Goal: Task Accomplishment & Management: Manage account settings

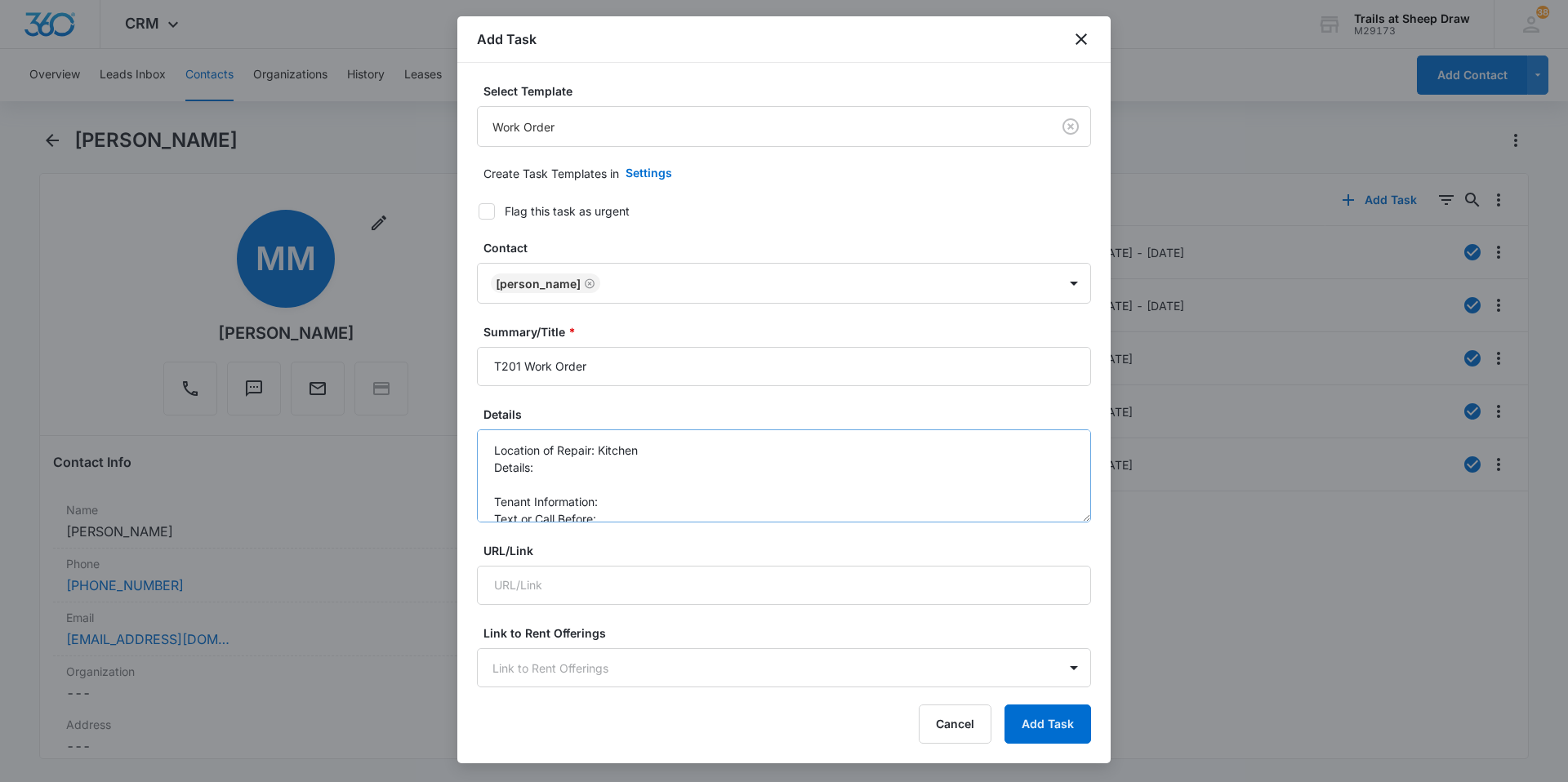
click at [529, 488] on textarea "Location of Repair: Kitchen Details: Tenant Information: Text or Call Before:" at bounding box center [784, 476] width 615 height 93
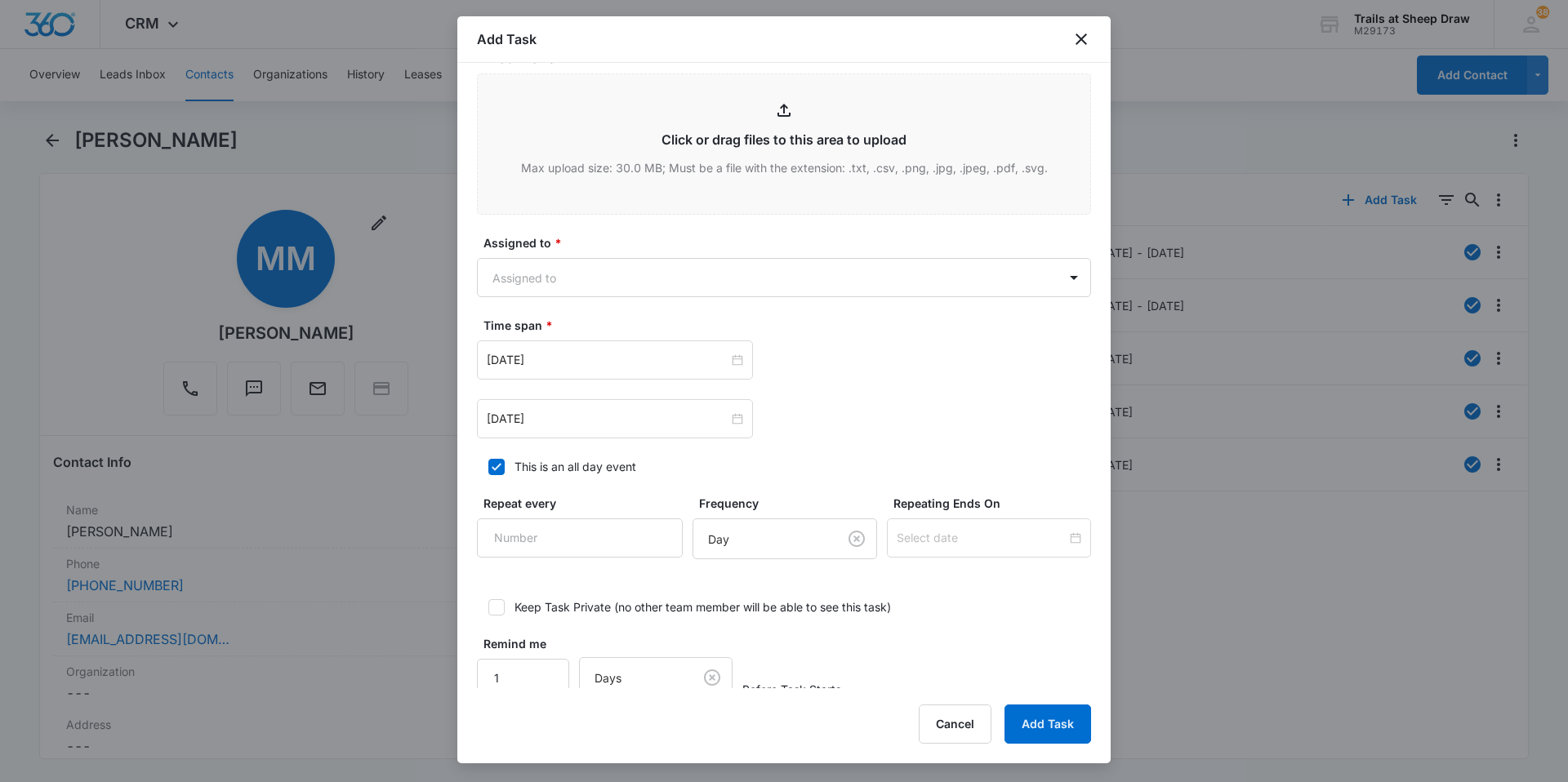
scroll to position [817, 0]
type textarea "Location of Repair: Kitchen Details: *Leak under kitchen sink (RTC started miti…"
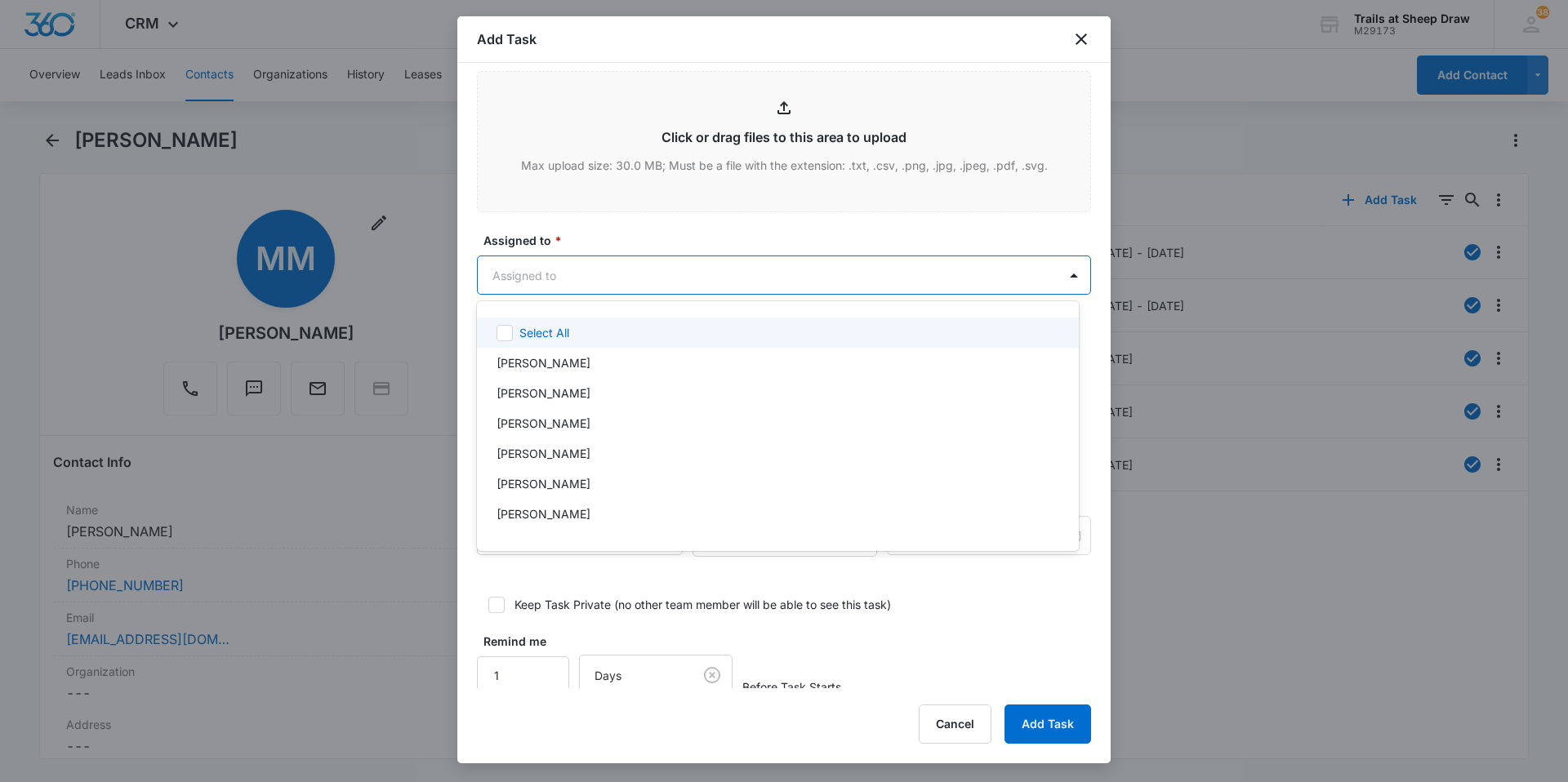
click at [583, 269] on body "CRM Apps Reputation Websites Forms CRM Email Social Content Ads Intelligence Fi…" at bounding box center [784, 391] width 1568 height 782
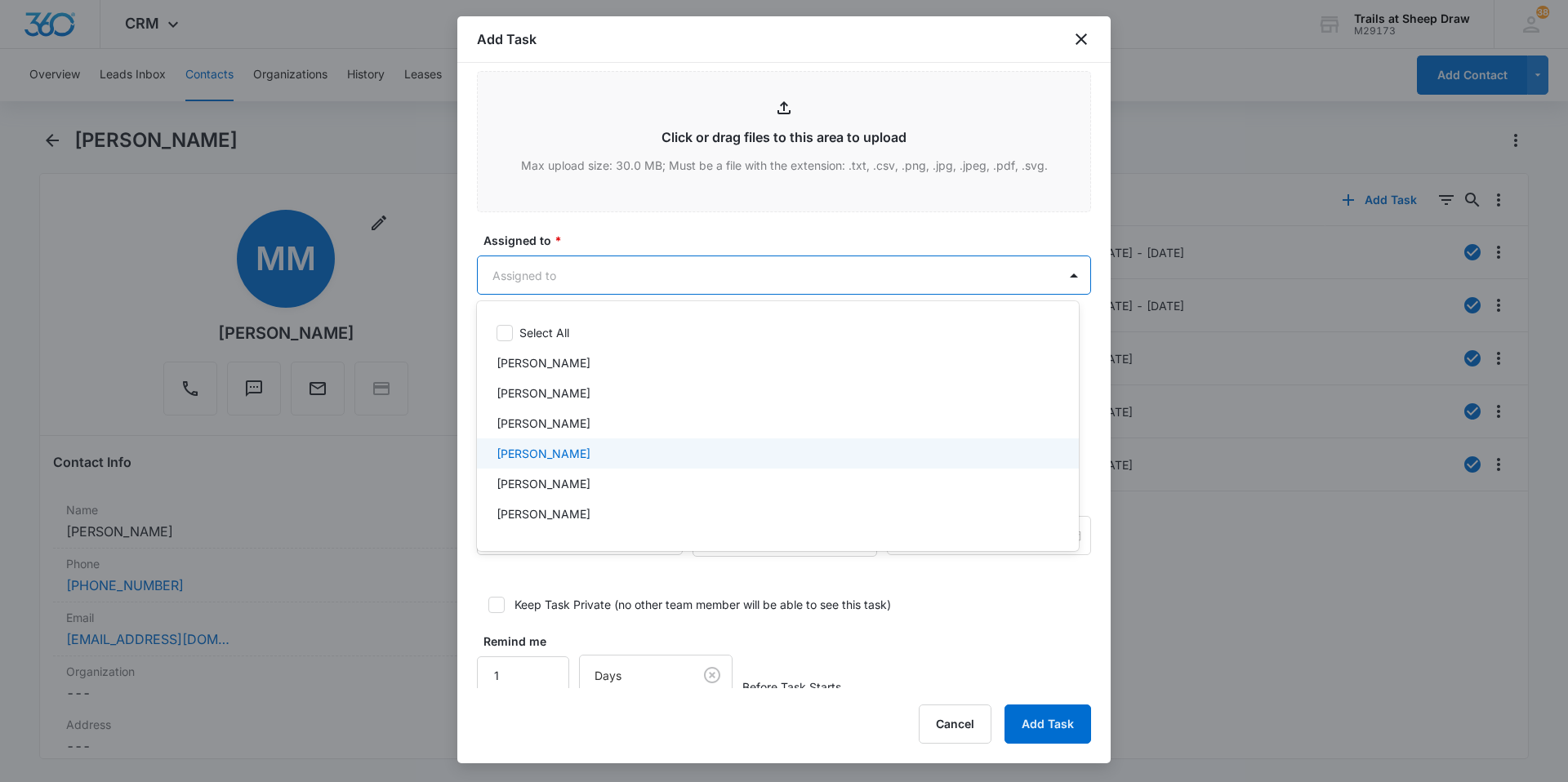
click at [597, 453] on div "[PERSON_NAME]" at bounding box center [776, 453] width 559 height 17
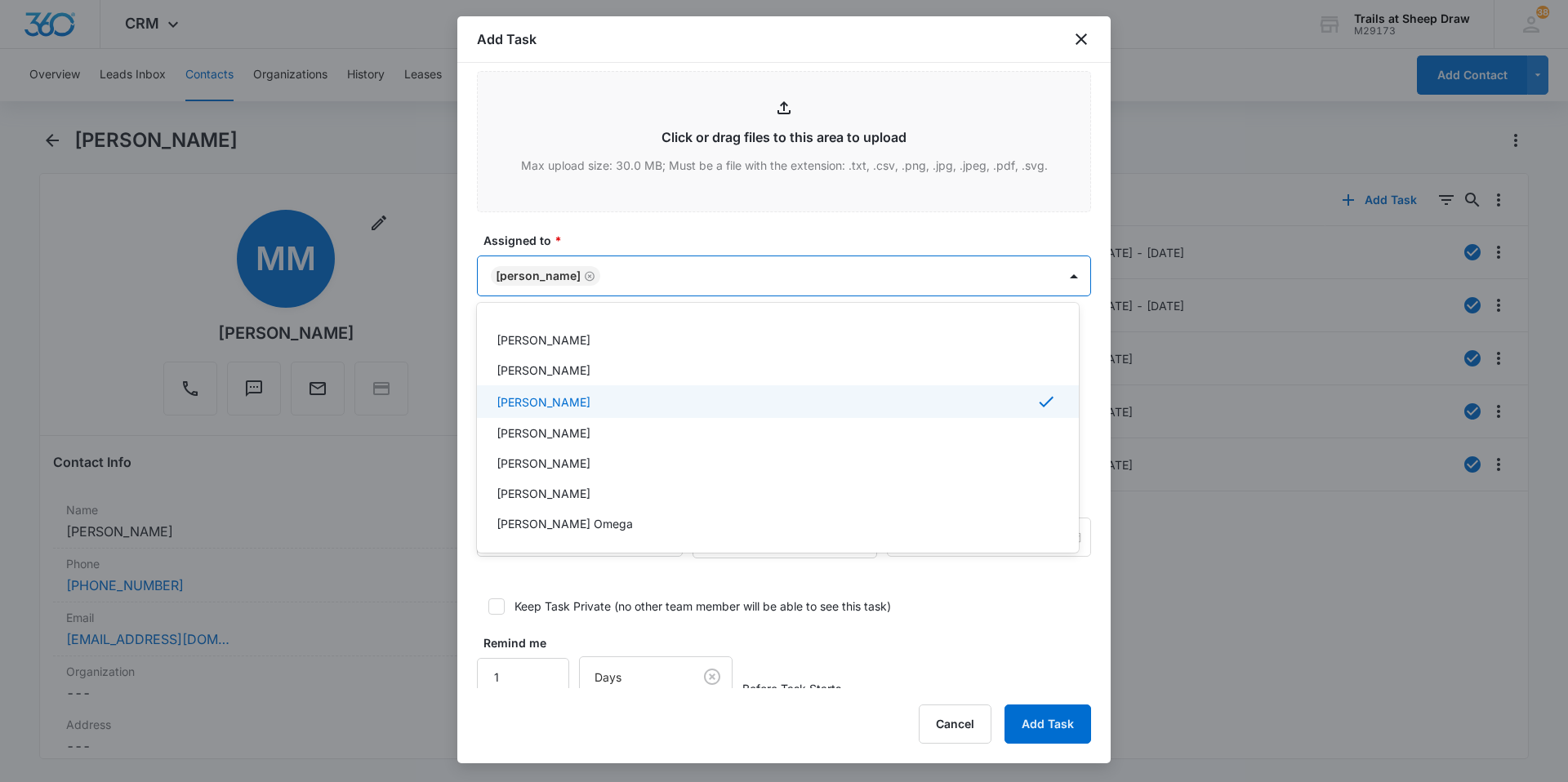
scroll to position [81, 0]
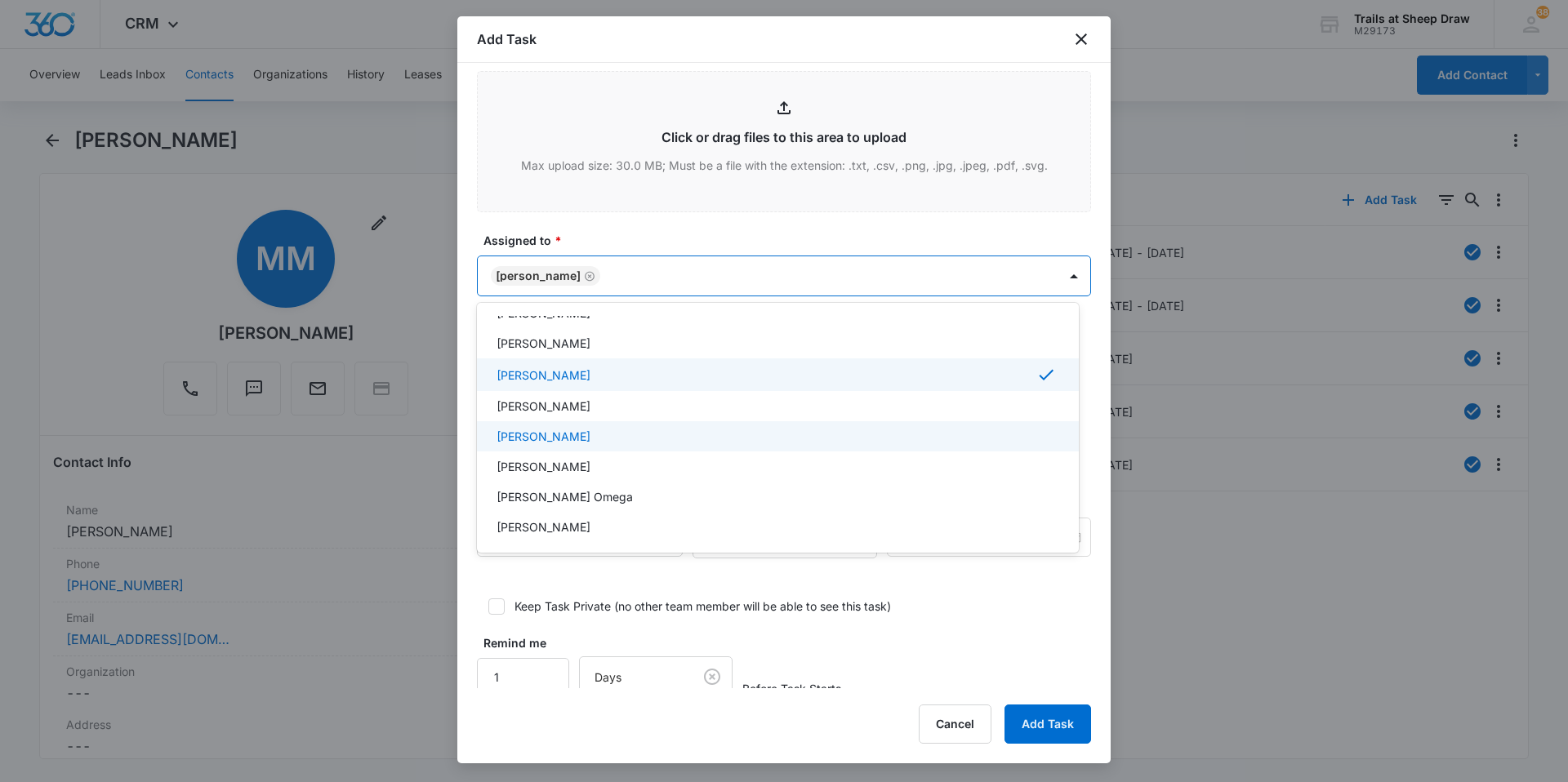
click at [598, 445] on div "[PERSON_NAME]" at bounding box center [777, 436] width 602 height 30
click at [785, 267] on div at bounding box center [784, 391] width 1568 height 782
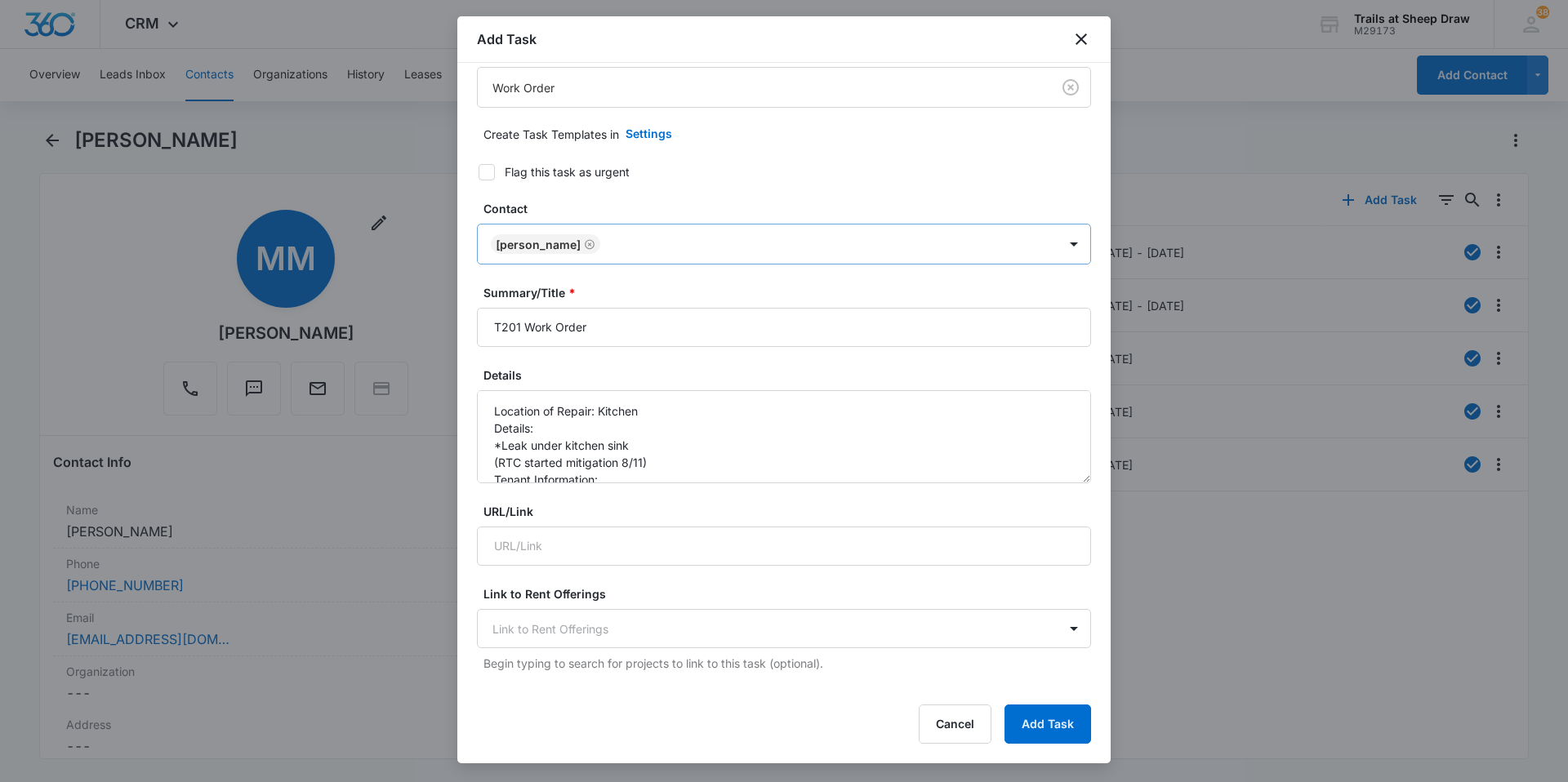
scroll to position [0, 0]
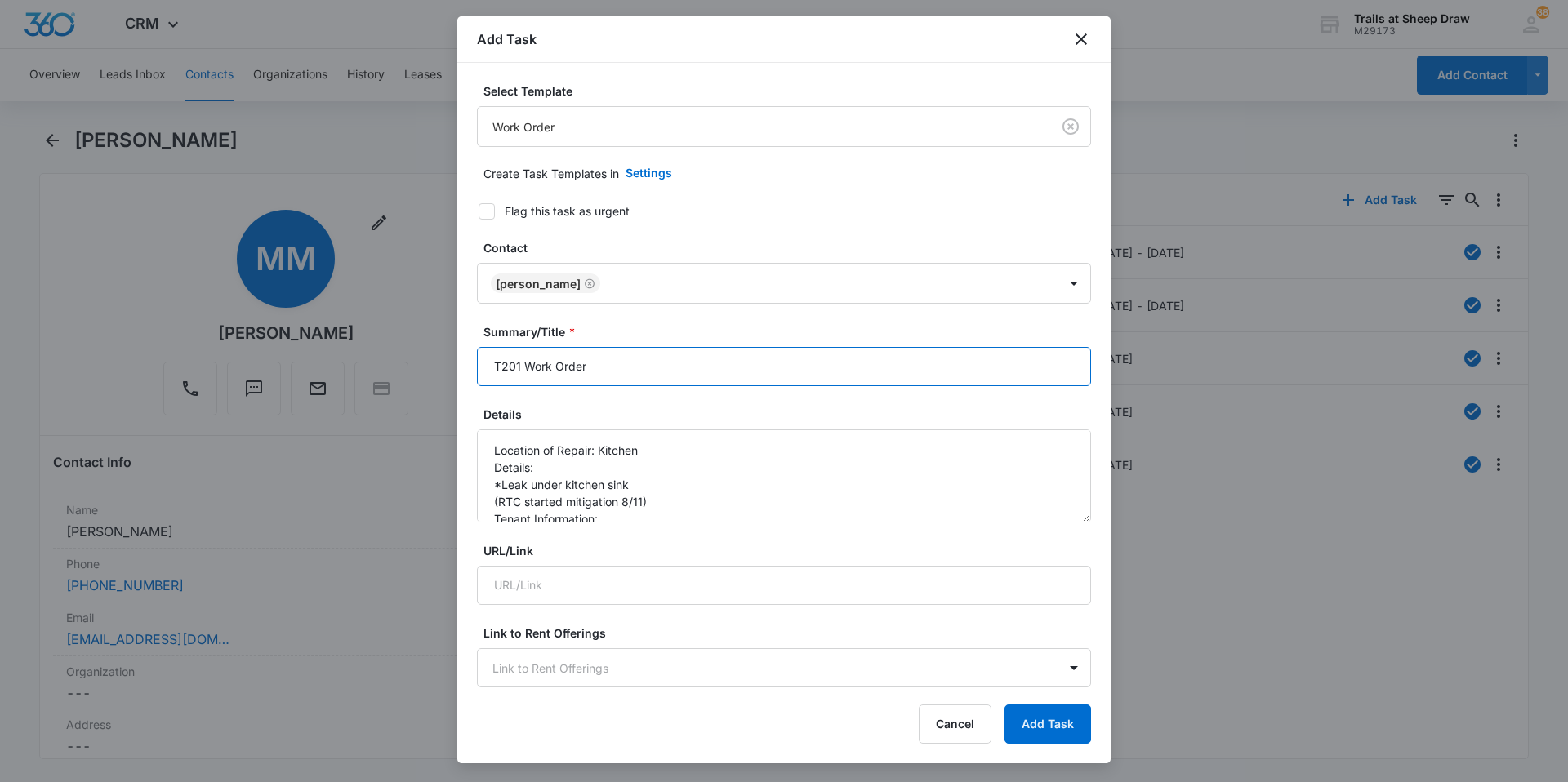
click at [495, 370] on input "T201 Work Order" at bounding box center [784, 367] width 615 height 40
click at [507, 365] on input "(vendor RTC)T201 Work Order" at bounding box center [784, 367] width 615 height 40
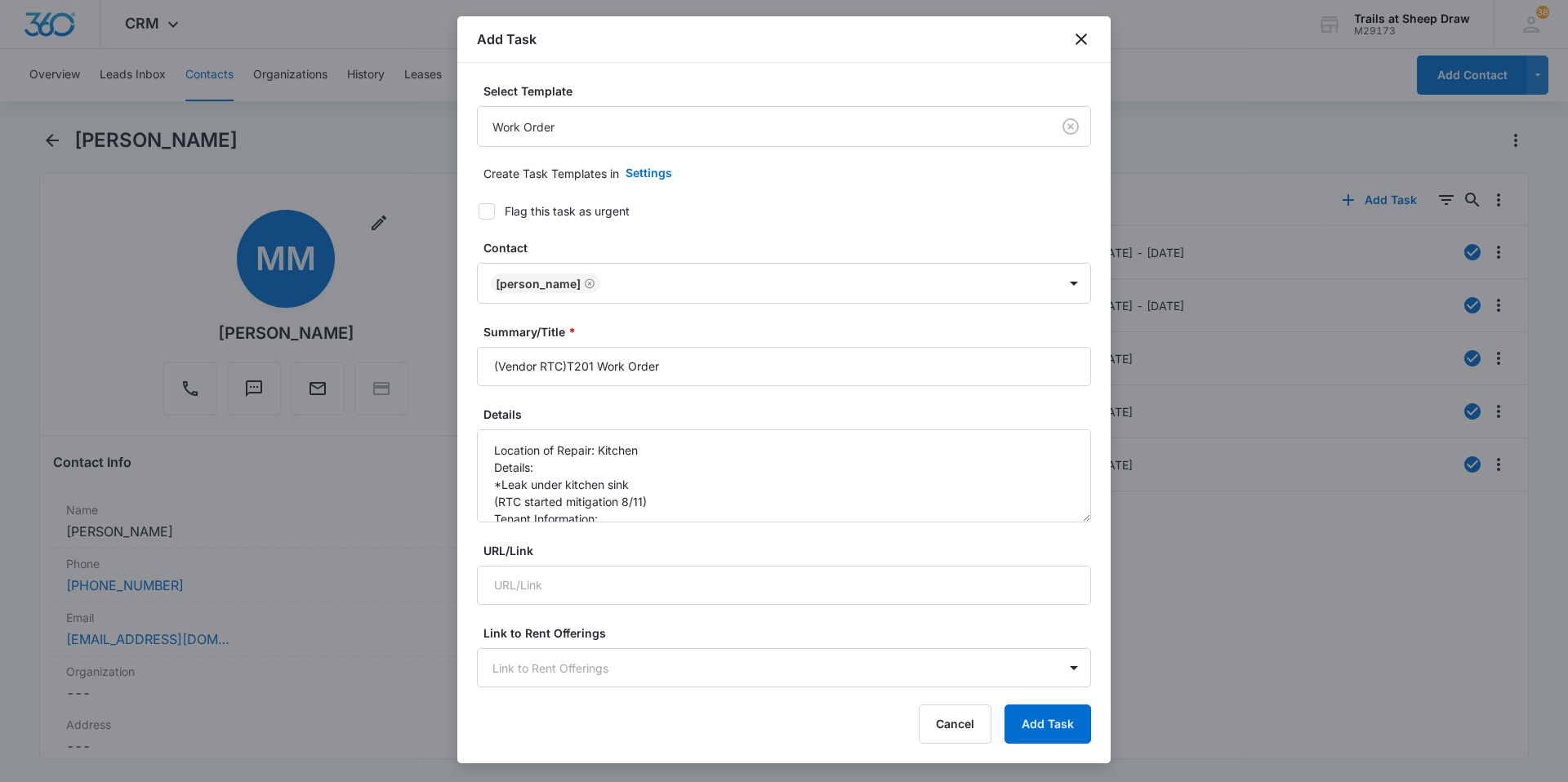
click at [902, 406] on label "Details" at bounding box center [791, 414] width 615 height 17
click at [902, 429] on textarea "Location of Repair: Kitchen Details: *Leak under kitchen sink (RTC started miti…" at bounding box center [784, 476] width 615 height 93
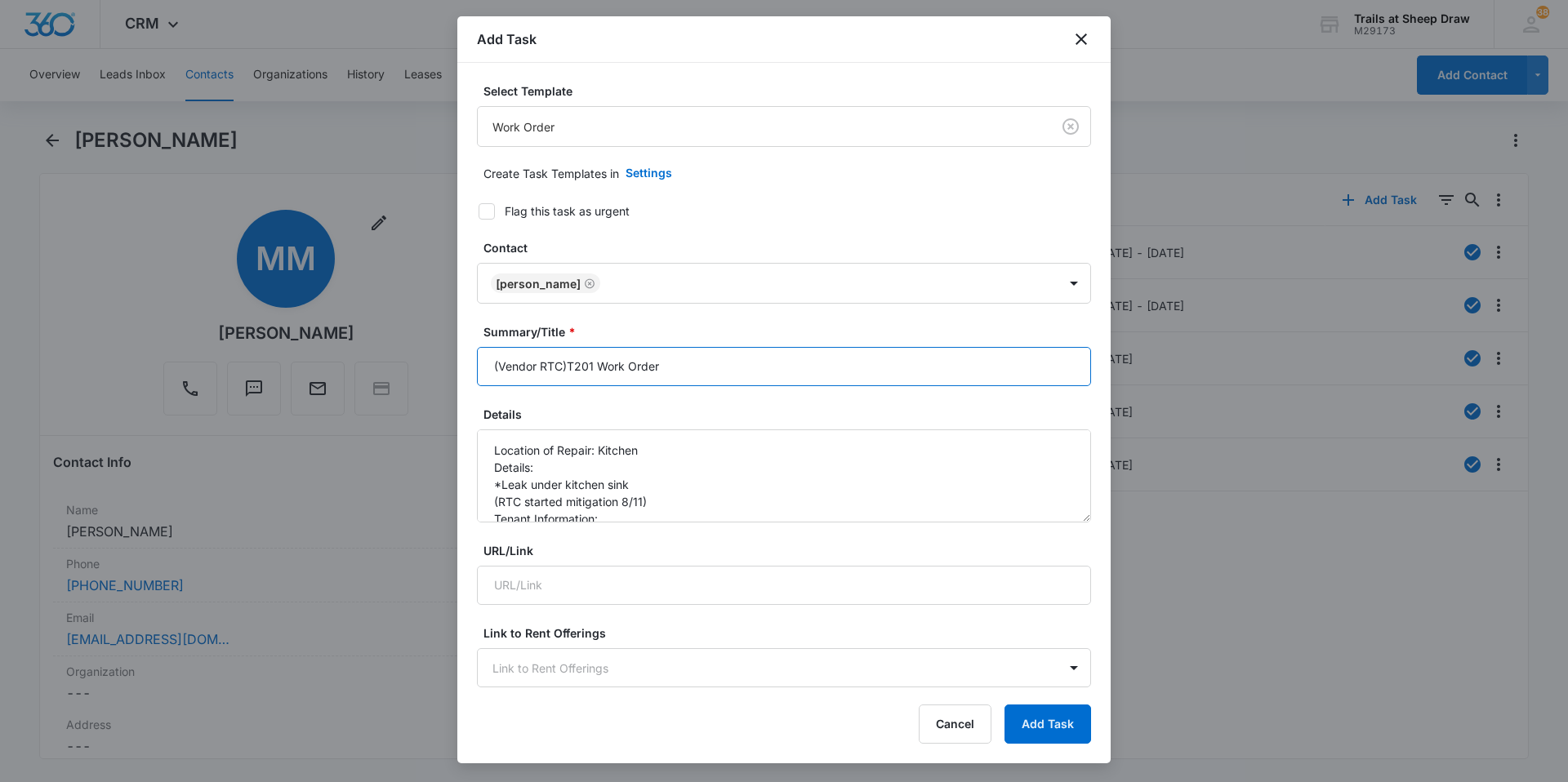
drag, startPoint x: 566, startPoint y: 365, endPoint x: 639, endPoint y: 388, distance: 76.5
click at [565, 365] on input "(Vendor RTC)T201 Work Order" at bounding box center [784, 367] width 615 height 40
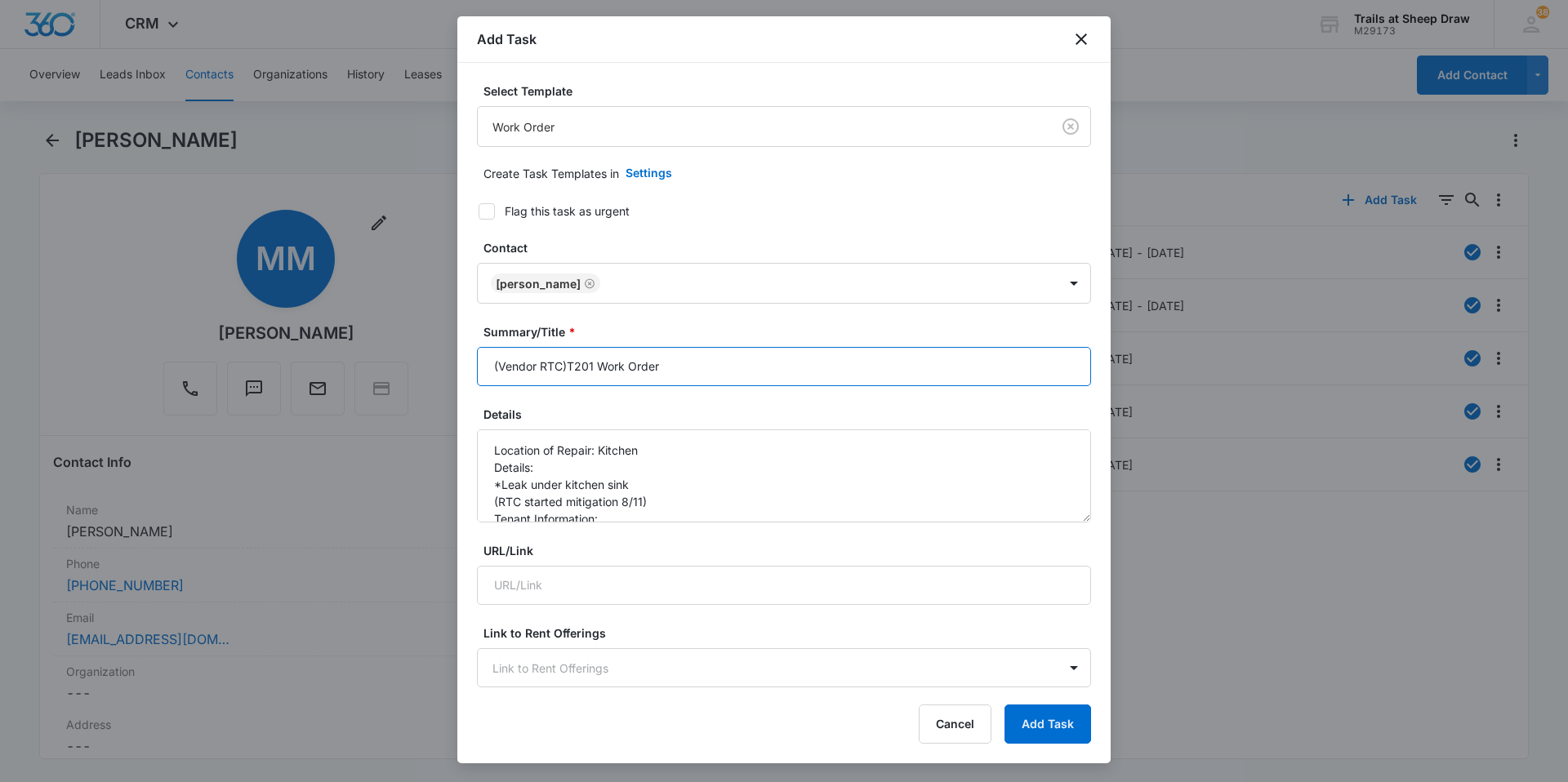
click at [566, 370] on input "(Vendor RTC)T201 Work Order" at bounding box center [784, 367] width 615 height 40
type input "(Vendor RTC) T201 Work Order"
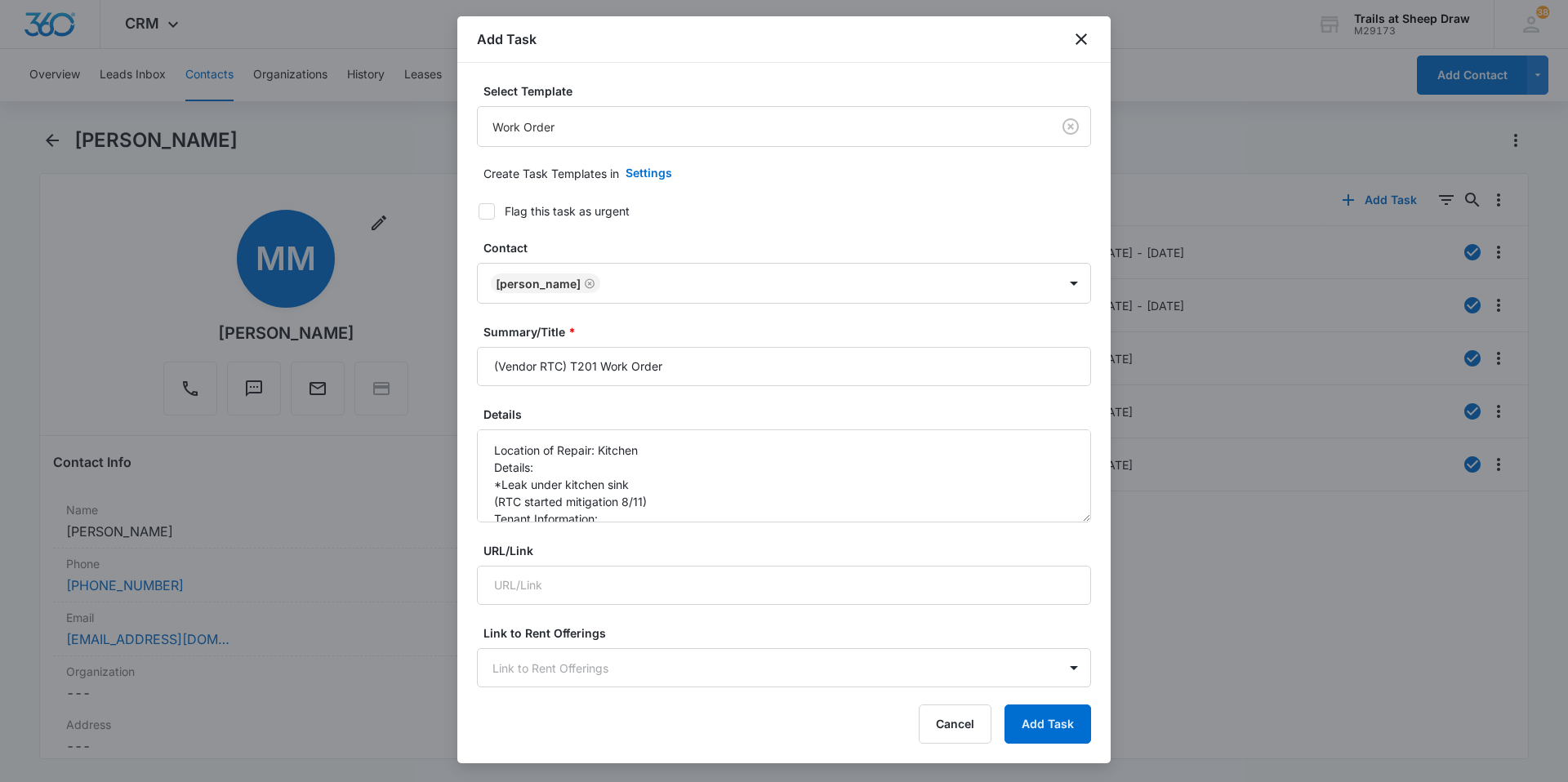
click at [1050, 735] on button "Add Task" at bounding box center [1048, 725] width 86 height 40
click at [1039, 726] on button "Add Task" at bounding box center [1048, 725] width 86 height 40
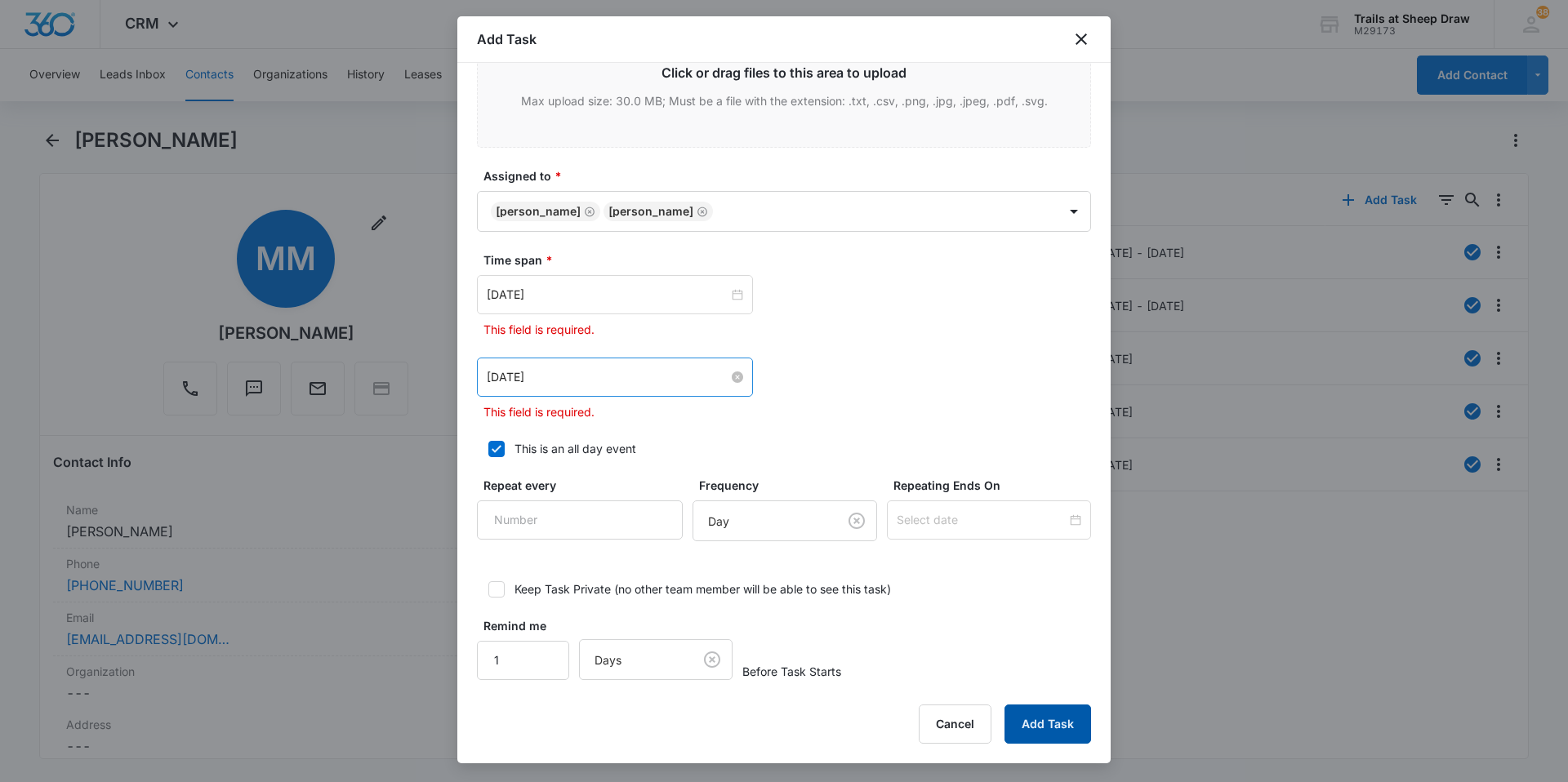
scroll to position [893, 0]
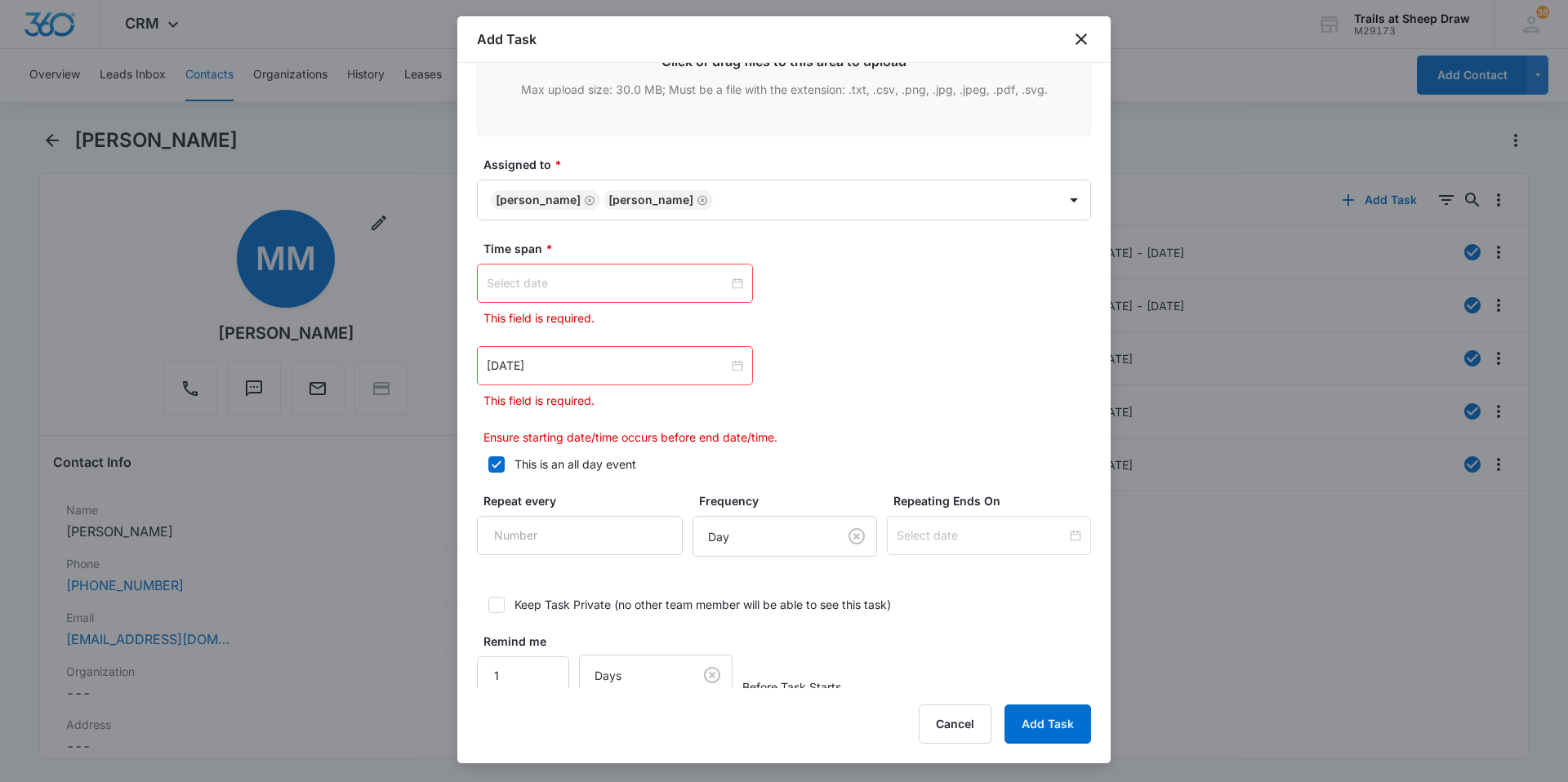
click at [731, 280] on div at bounding box center [615, 283] width 257 height 18
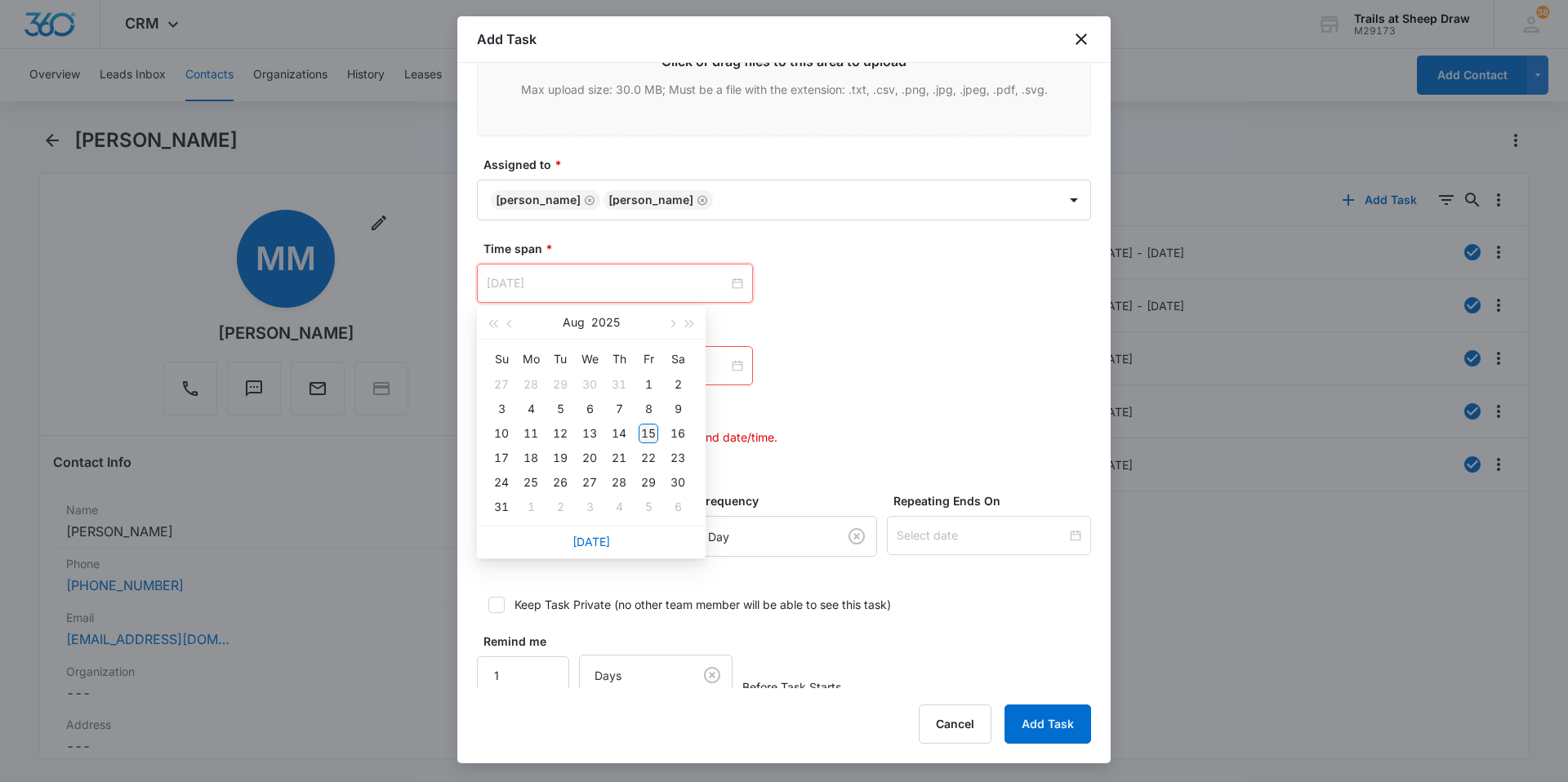
type input "Aug 15, 2025"
click at [644, 429] on div "15" at bounding box center [648, 434] width 20 height 20
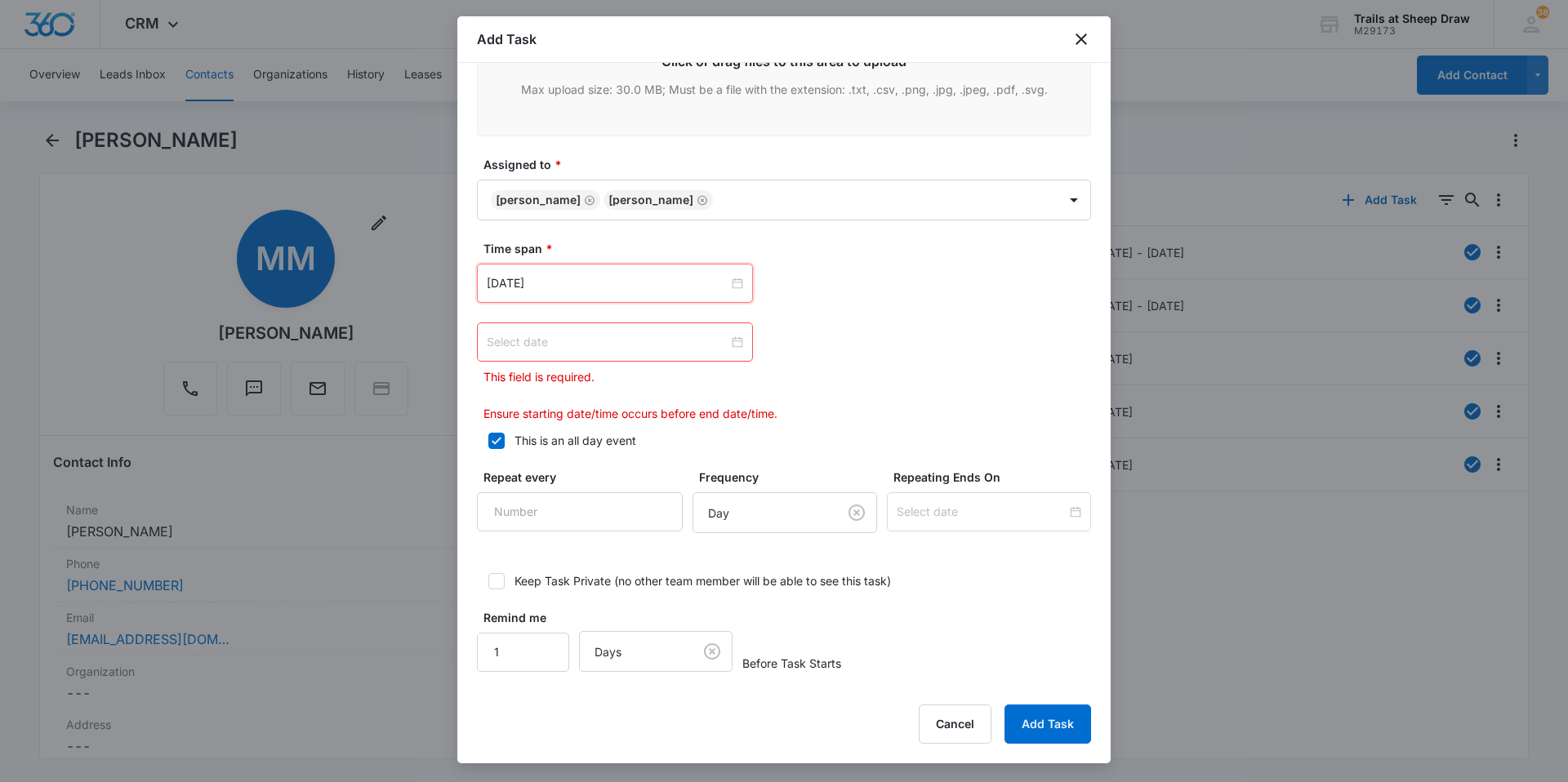
click at [733, 341] on div at bounding box center [615, 342] width 257 height 18
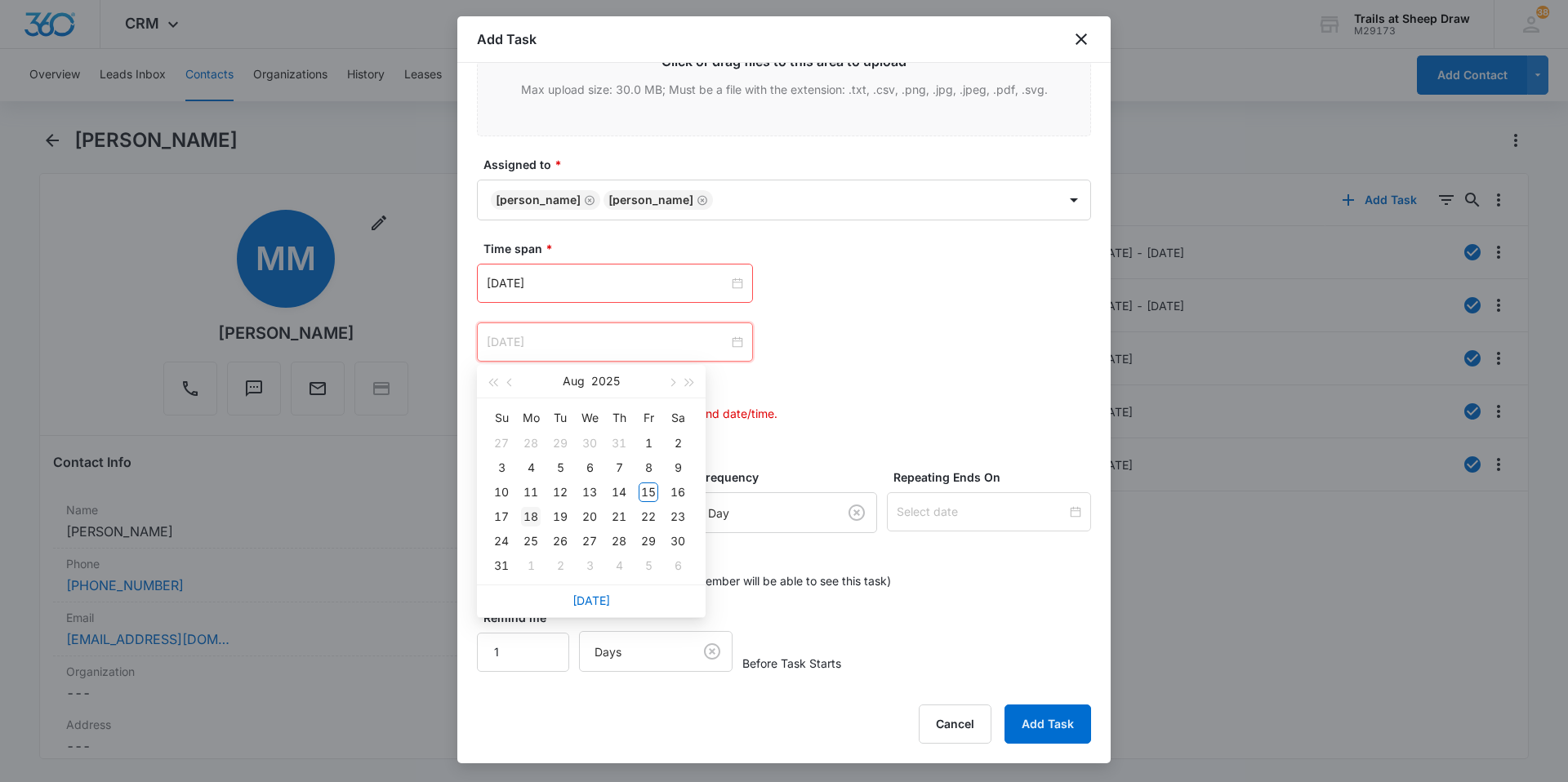
type input "Aug 18, 2025"
click at [528, 514] on div "18" at bounding box center [531, 517] width 20 height 20
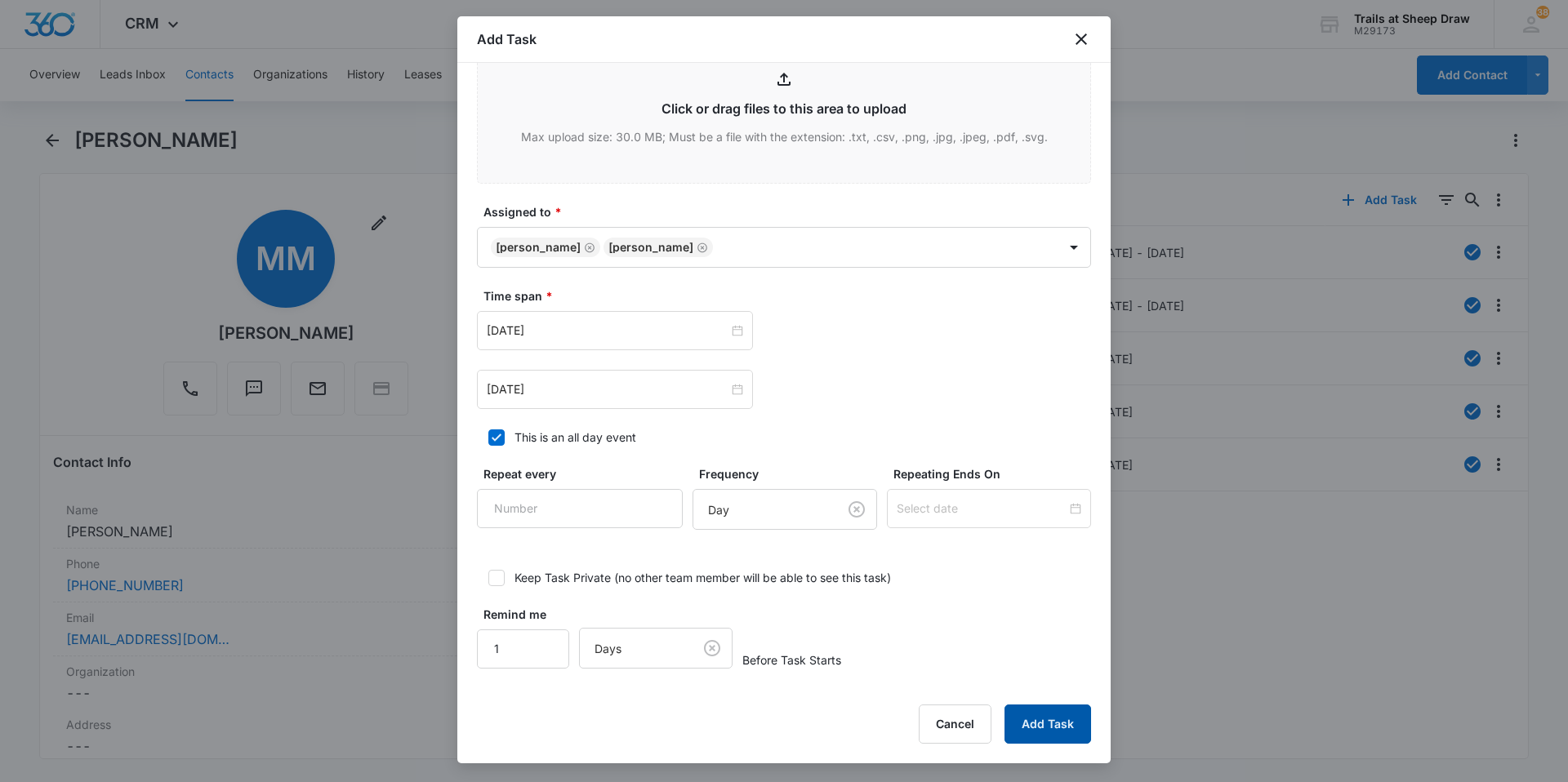
click at [1075, 731] on button "Add Task" at bounding box center [1048, 725] width 86 height 40
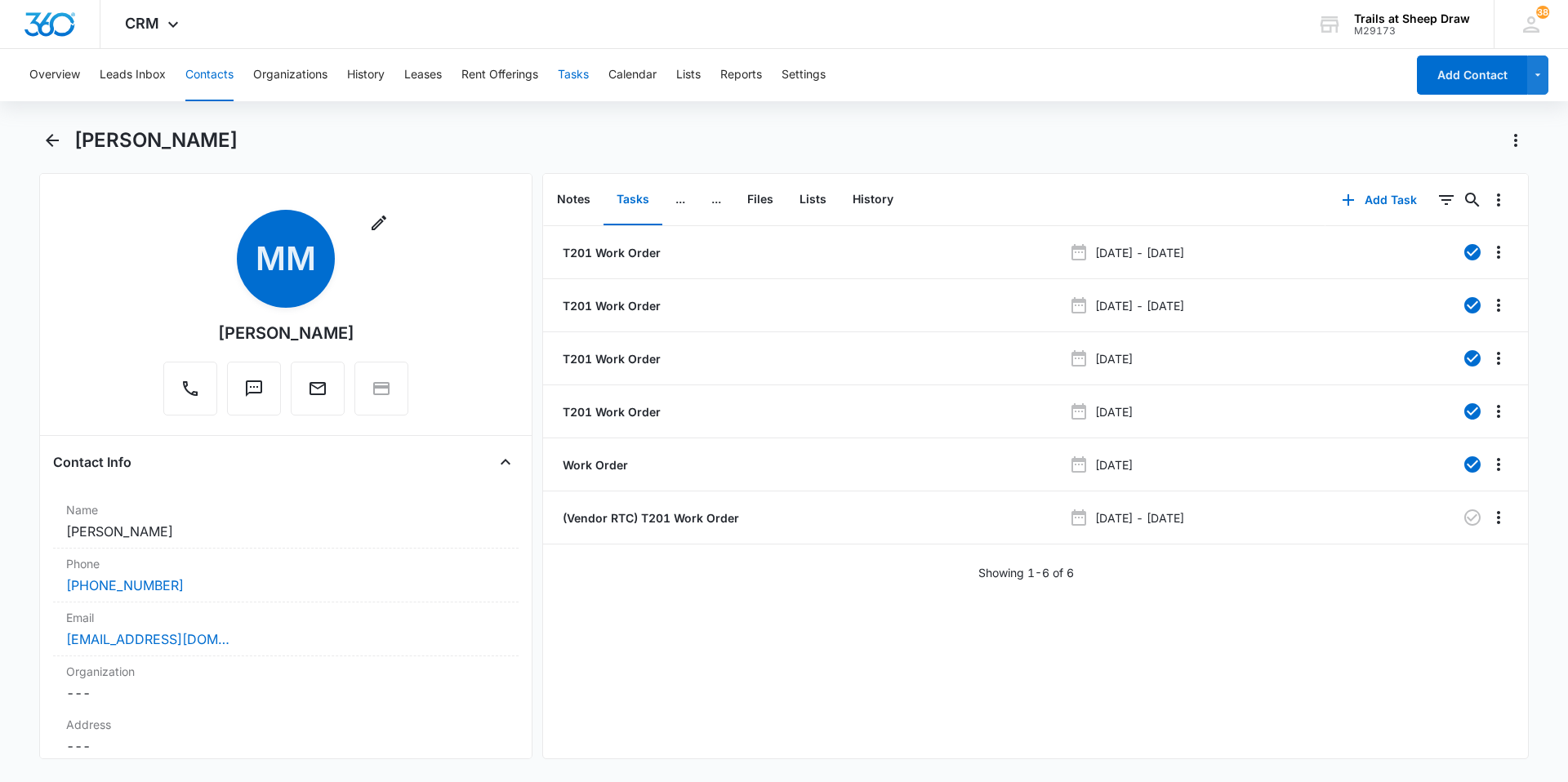
click at [584, 74] on button "Tasks" at bounding box center [573, 74] width 31 height 53
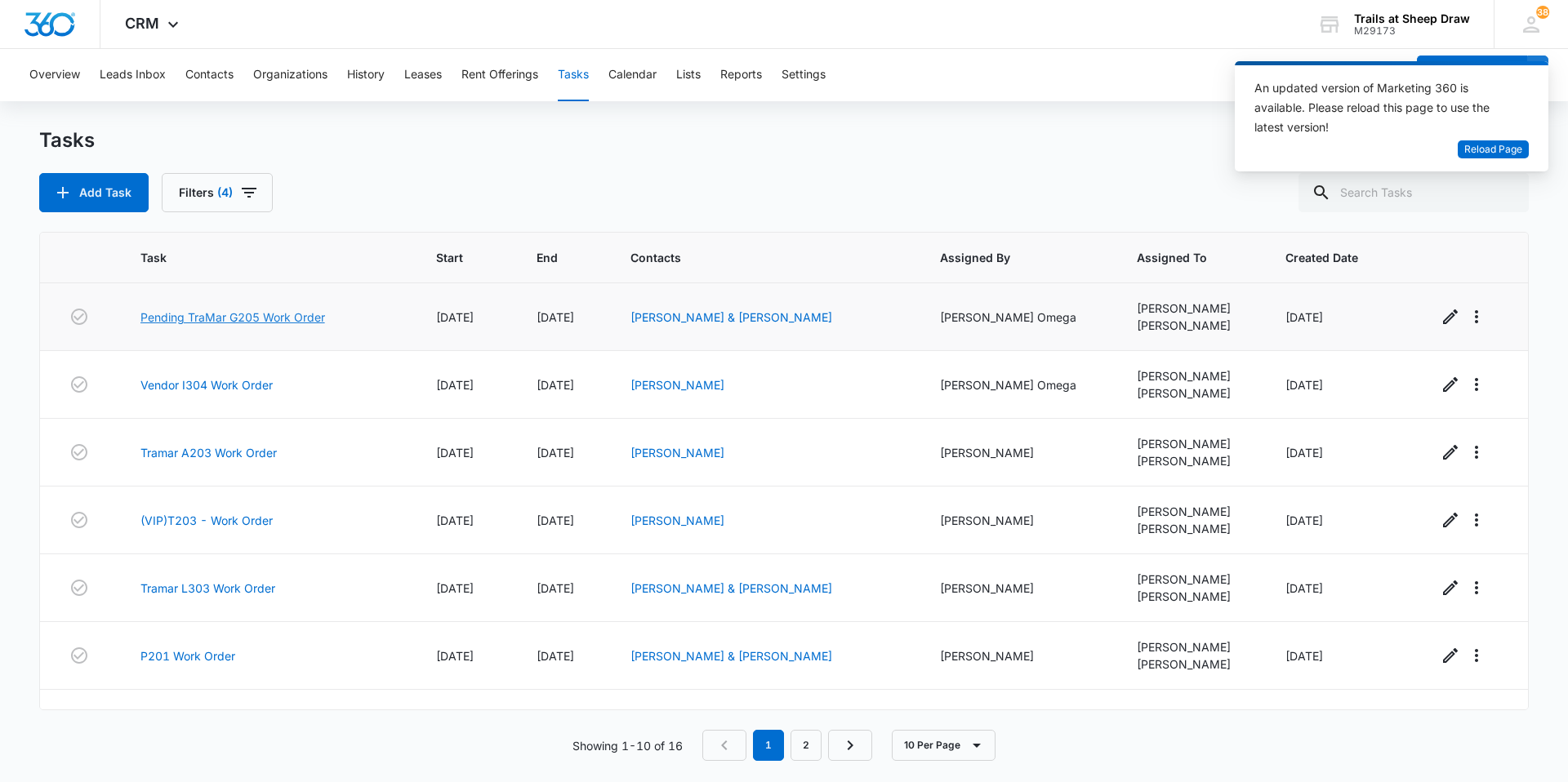
click at [268, 319] on link "Pending TraMar G205 Work Order" at bounding box center [233, 316] width 184 height 17
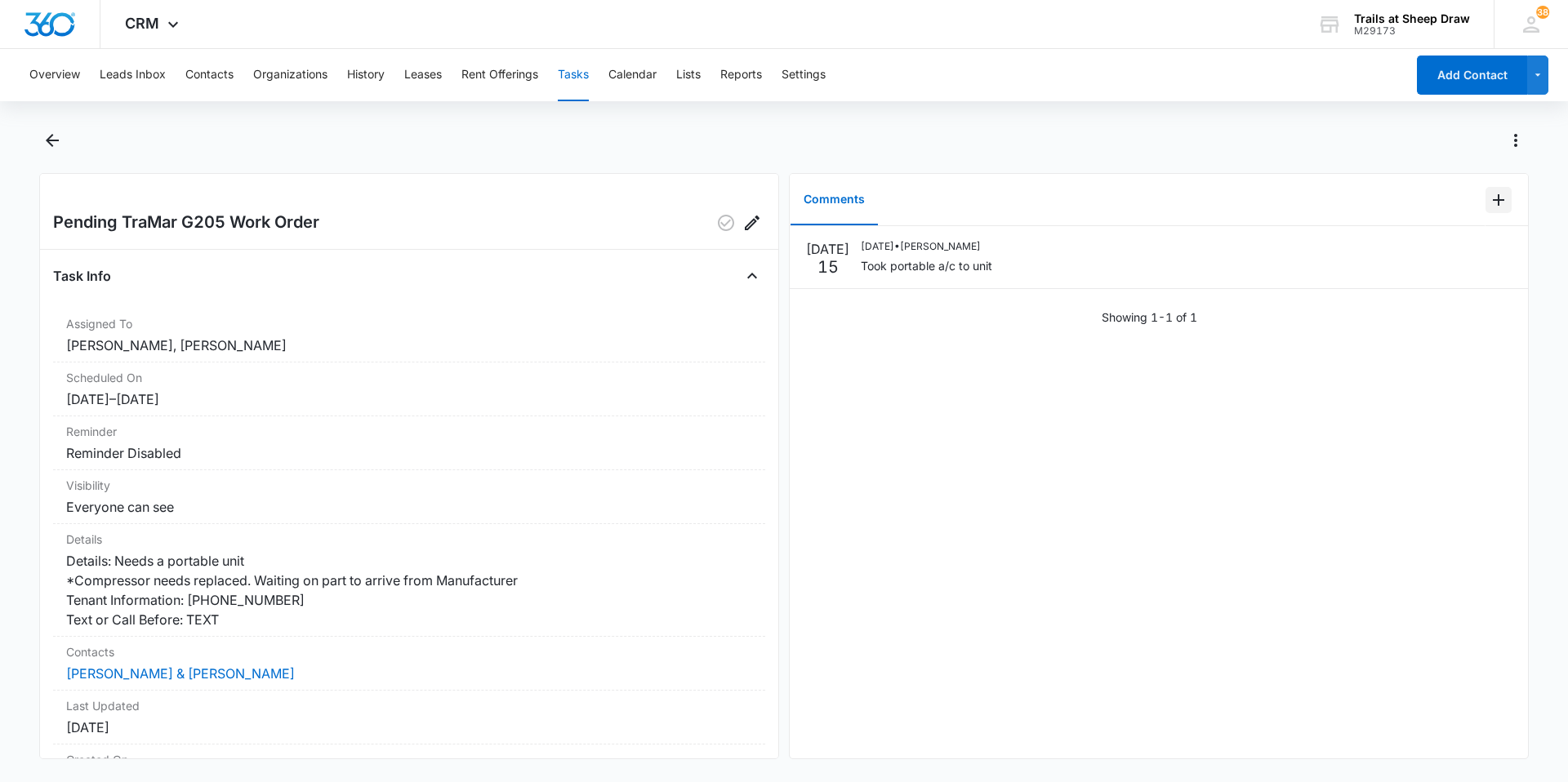
click at [1489, 208] on icon "Add Comment" at bounding box center [1499, 200] width 20 height 20
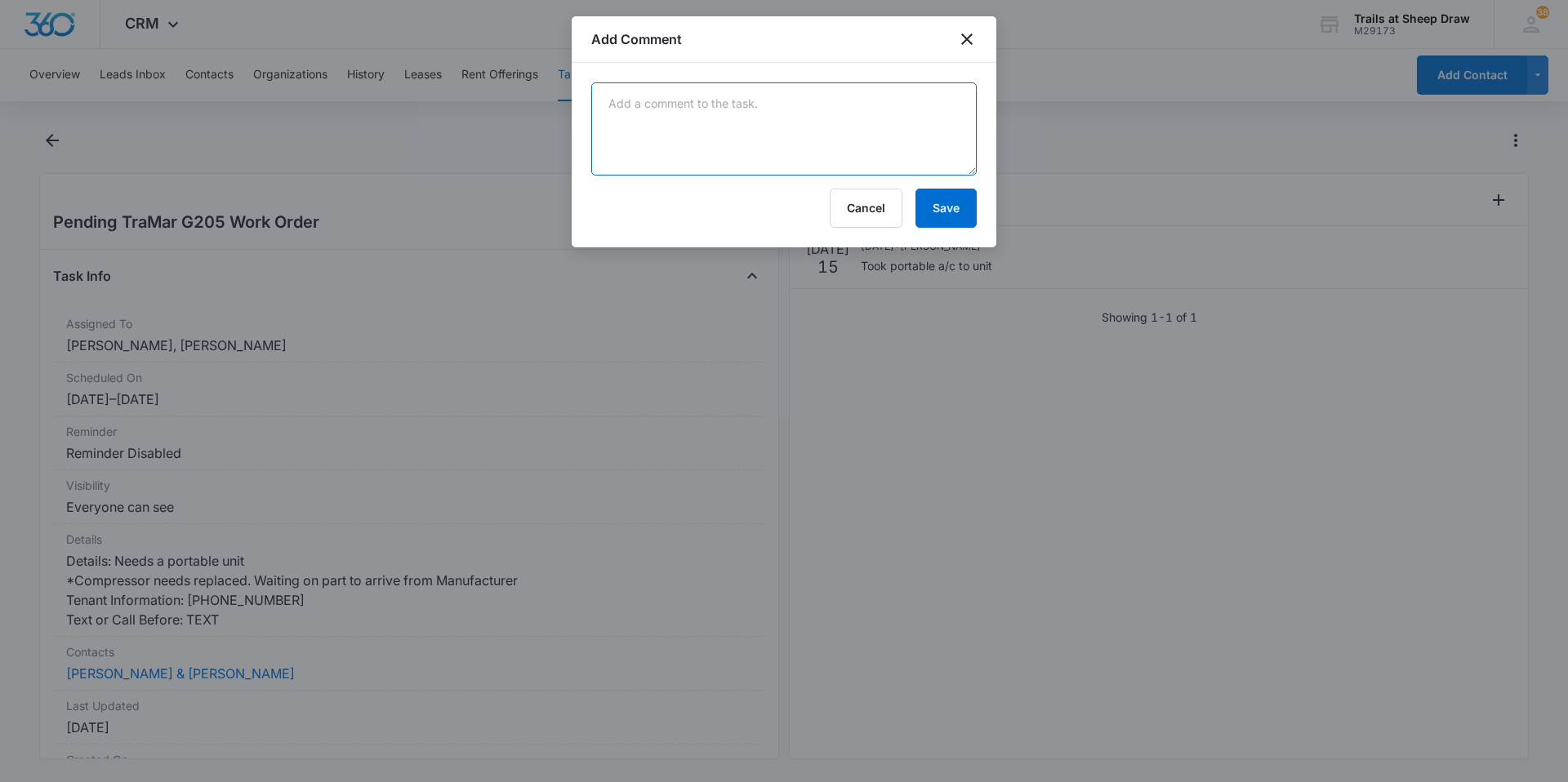
click at [832, 128] on textarea at bounding box center [784, 129] width 386 height 93
click at [889, 100] on textarea at bounding box center [784, 129] width 386 height 93
click at [708, 114] on textarea at bounding box center [784, 129] width 386 height 93
type textarea "T"
type textarea "TraMar scheduled to come out Monday 8/18"
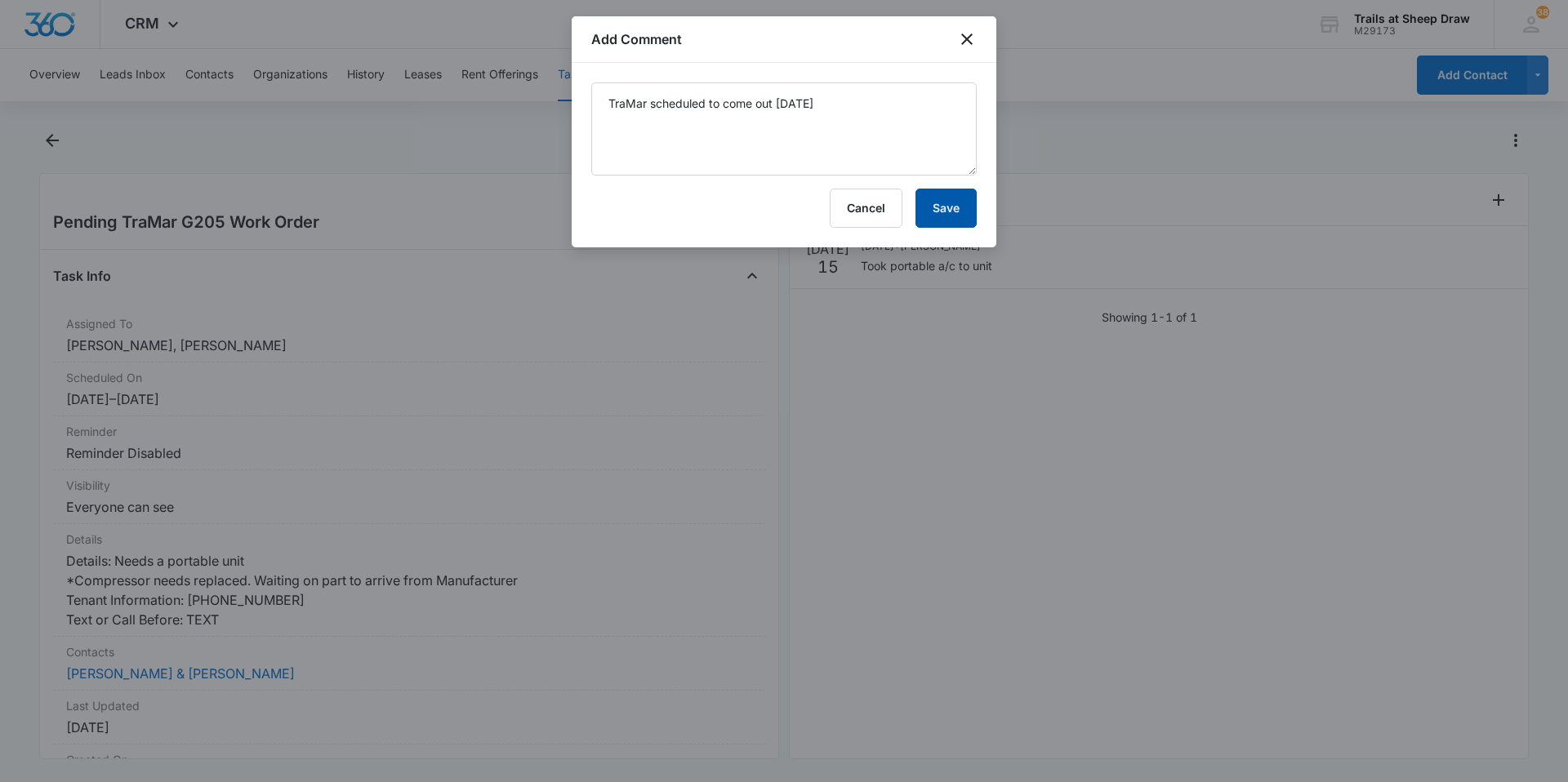
click at [950, 210] on button "Save" at bounding box center [947, 208] width 61 height 40
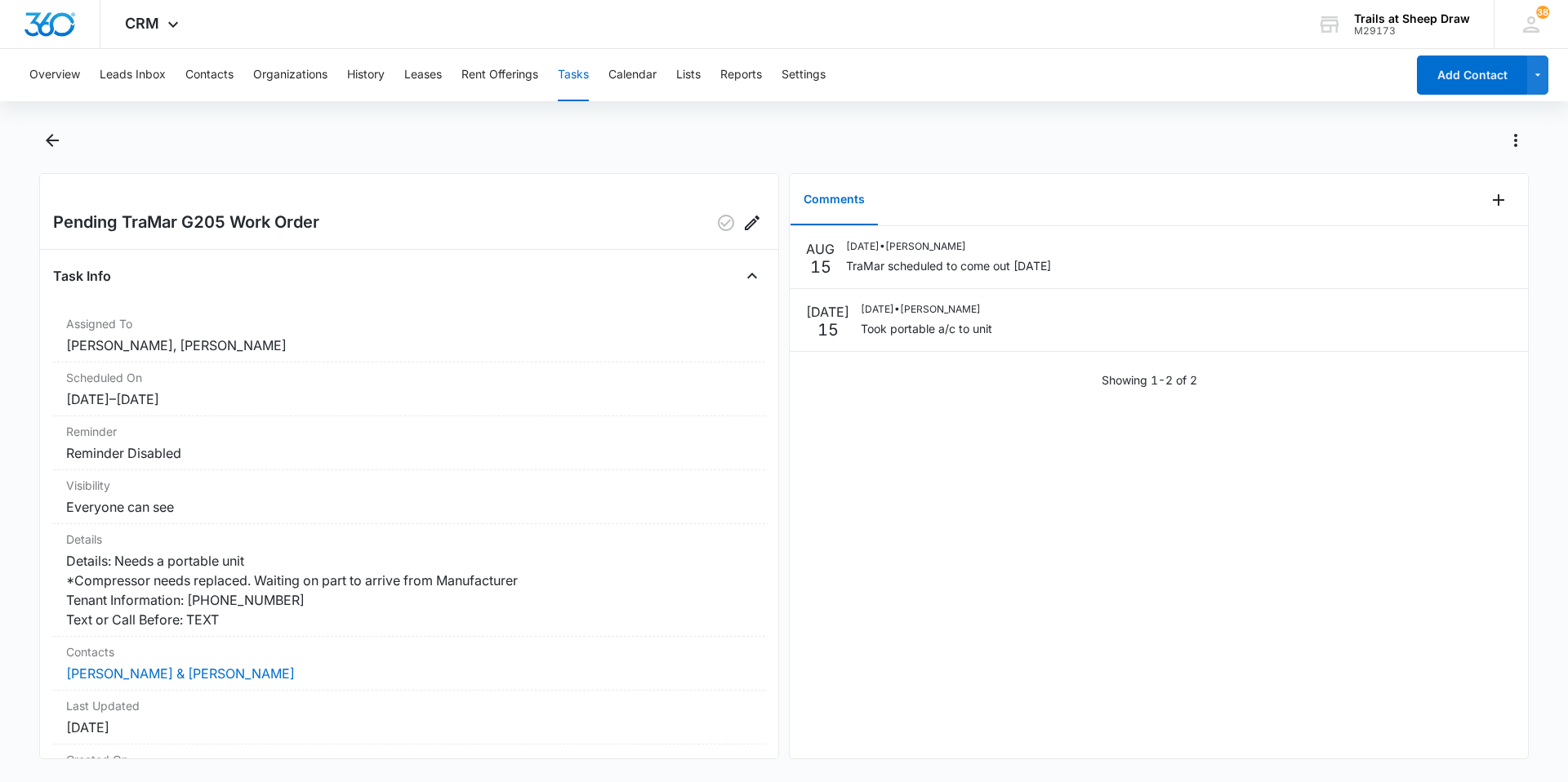
click at [564, 84] on button "Tasks" at bounding box center [573, 74] width 31 height 53
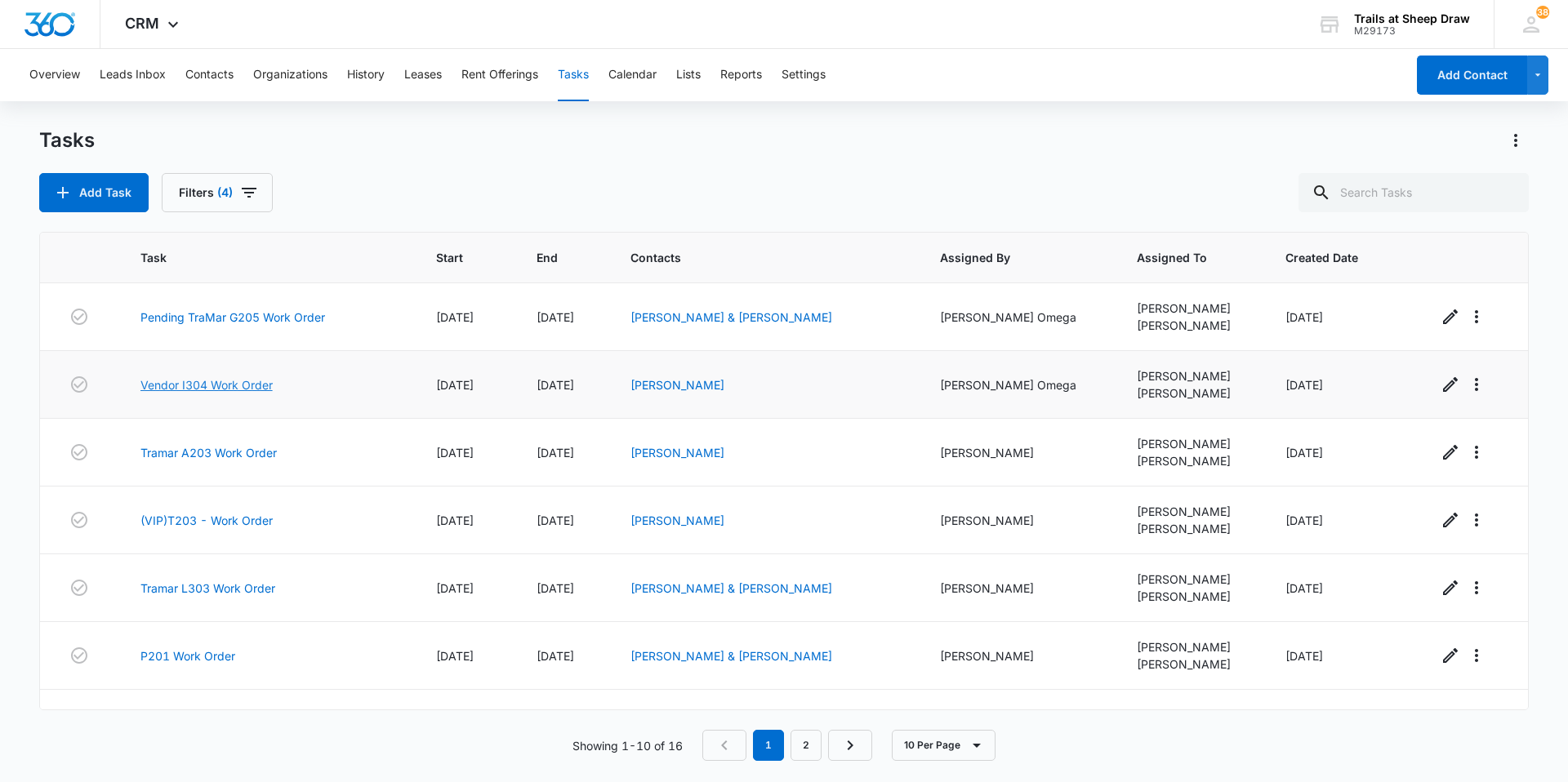
click at [263, 389] on link "Vendor I304 Work Order" at bounding box center [206, 385] width 132 height 17
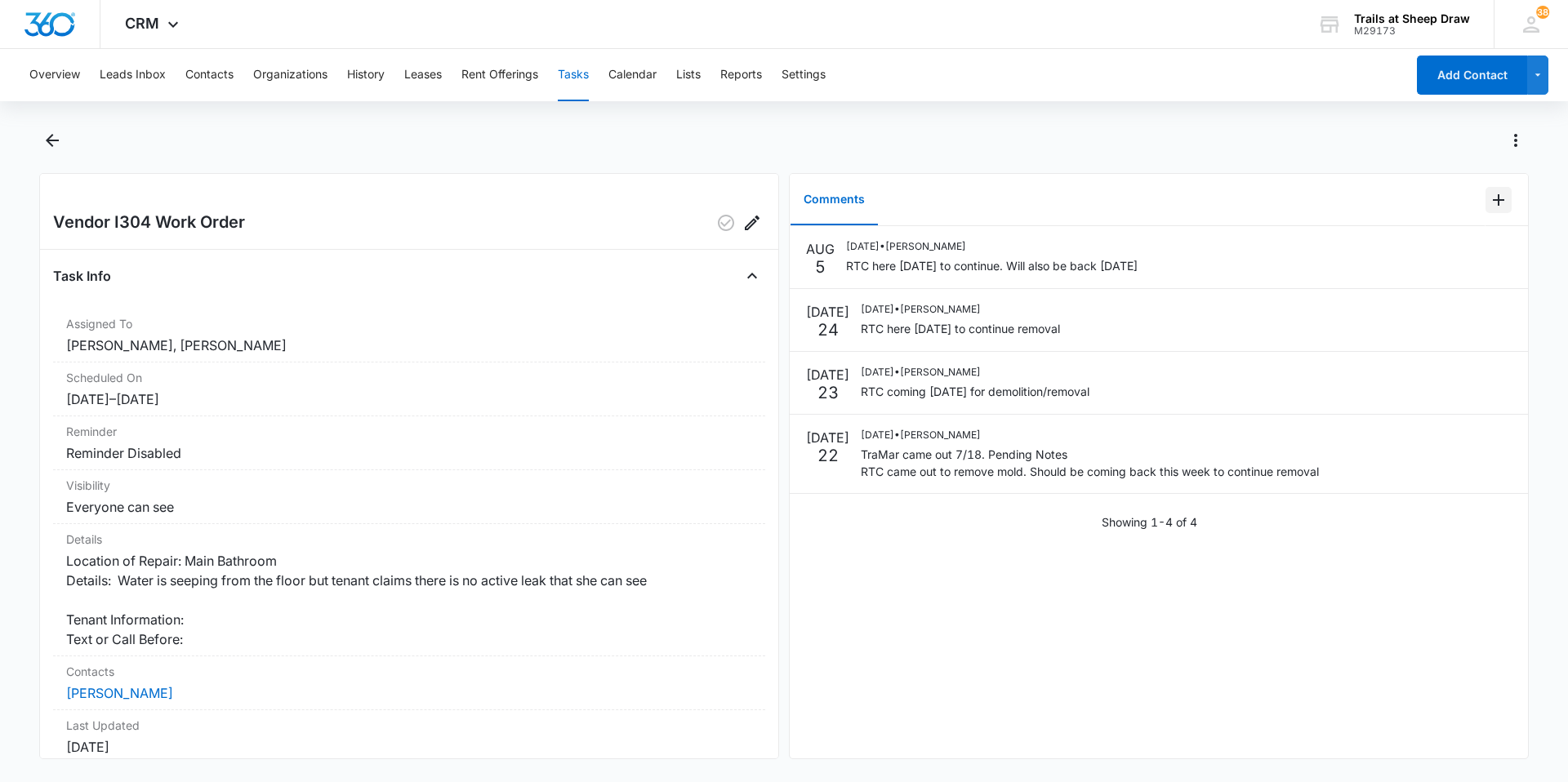
click at [1497, 199] on button "Add Comment" at bounding box center [1499, 200] width 26 height 26
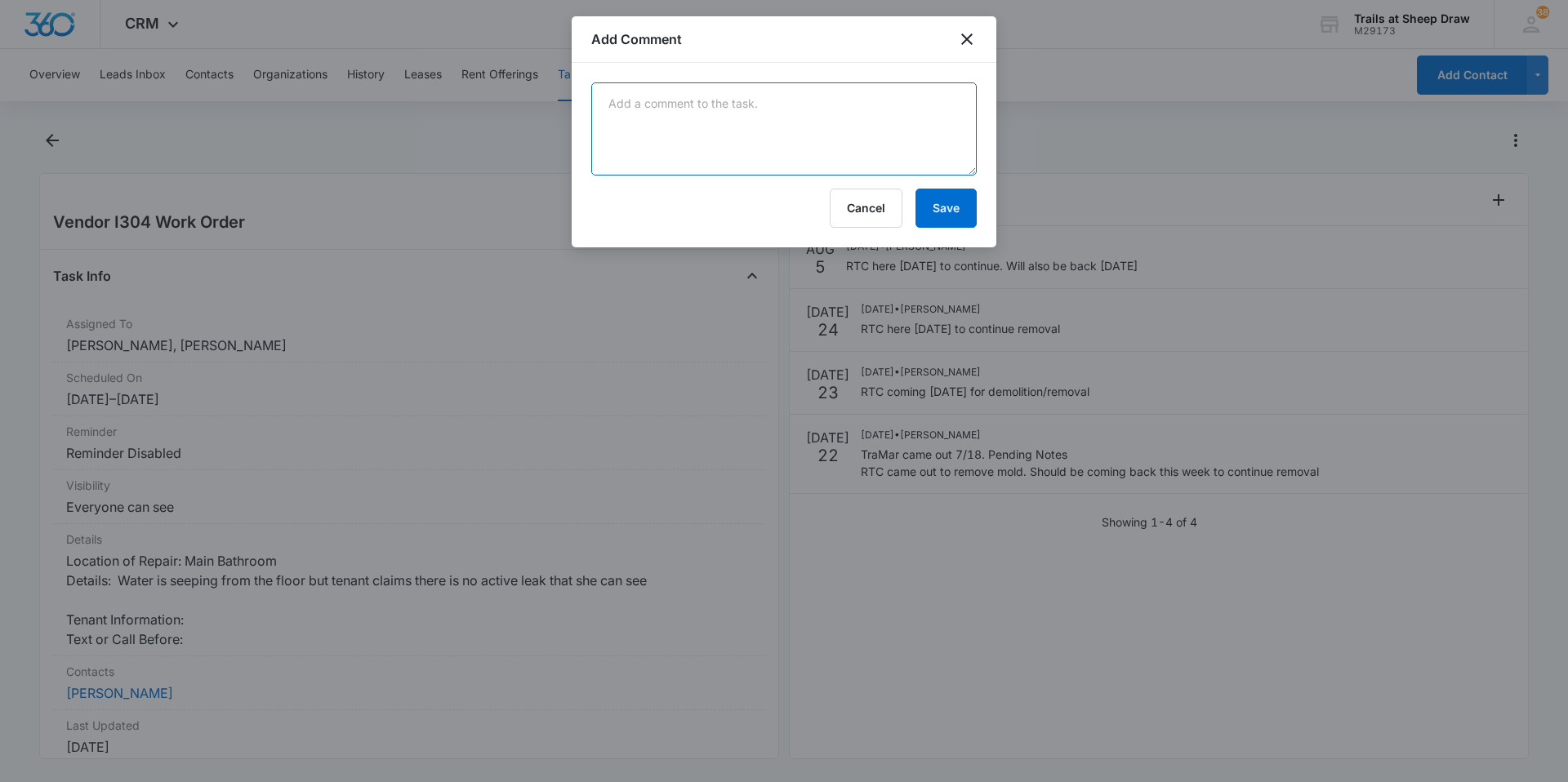
click at [840, 156] on textarea at bounding box center [784, 129] width 386 height 93
type textarea "RTC completed mitigation. Pending drywall repair and cabinets"
click at [948, 205] on button "Save" at bounding box center [947, 208] width 61 height 40
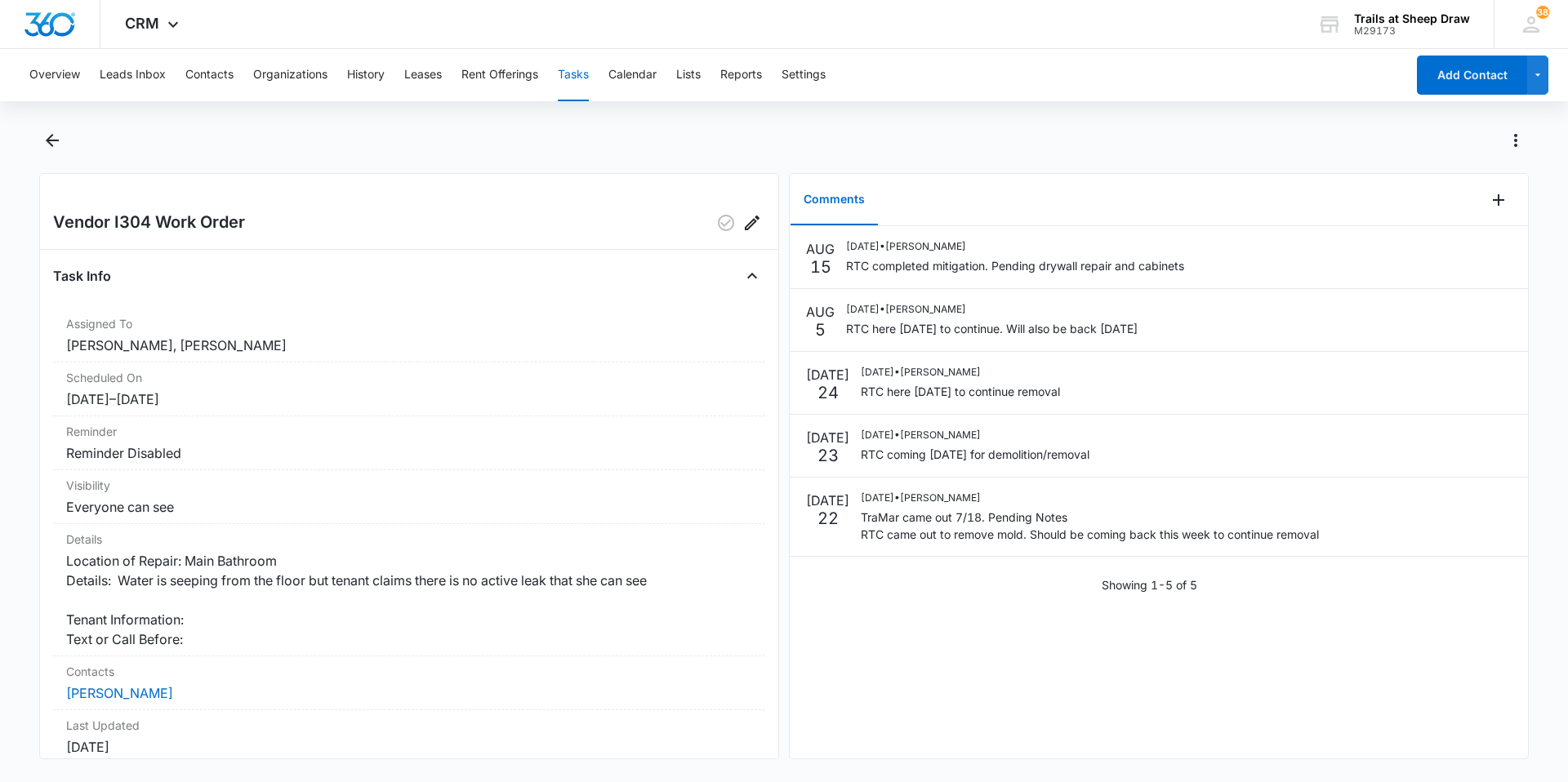
click at [570, 77] on button "Tasks" at bounding box center [573, 74] width 31 height 53
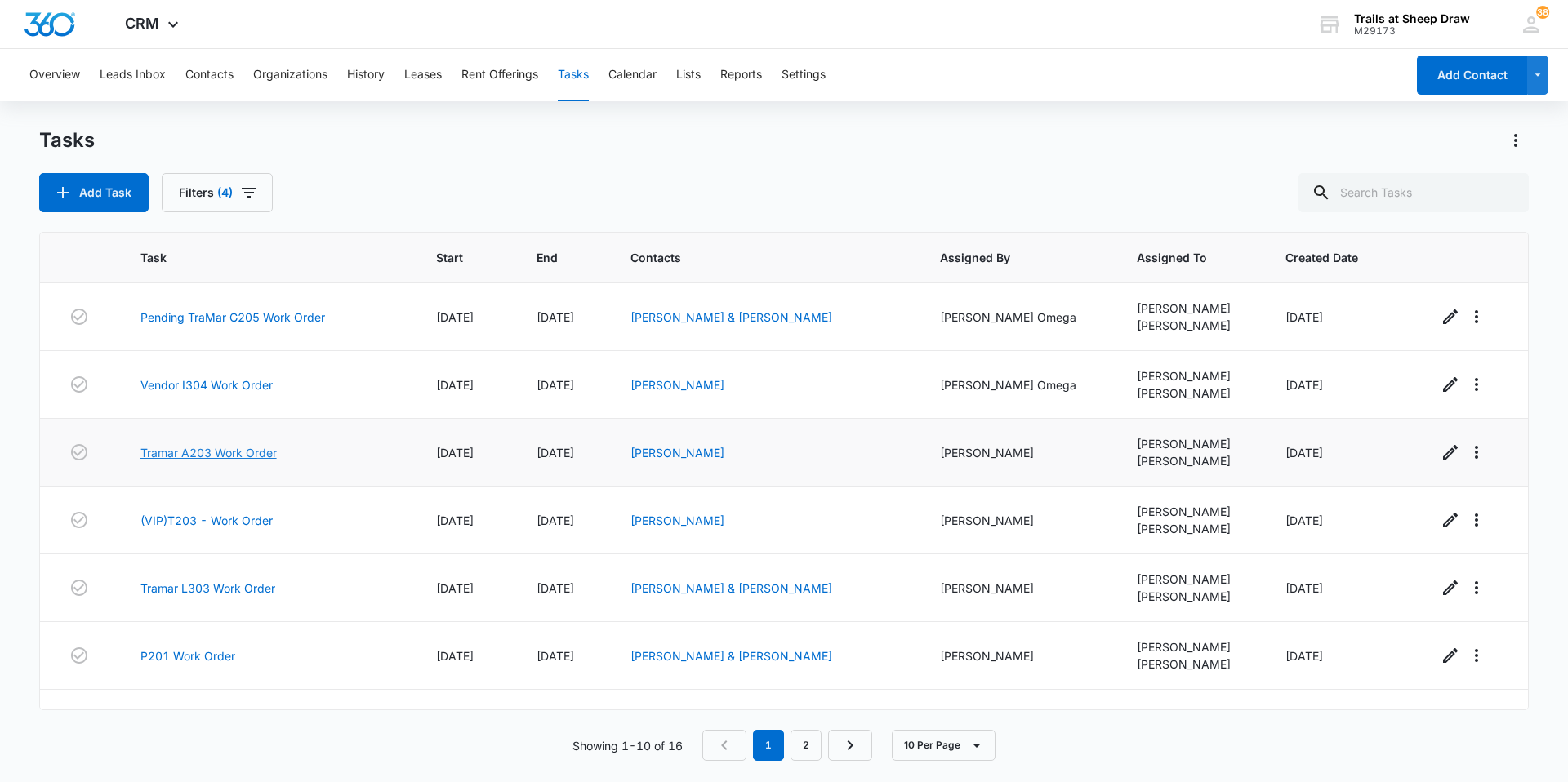
click at [249, 453] on link "Tramar A203 Work Order" at bounding box center [209, 452] width 137 height 17
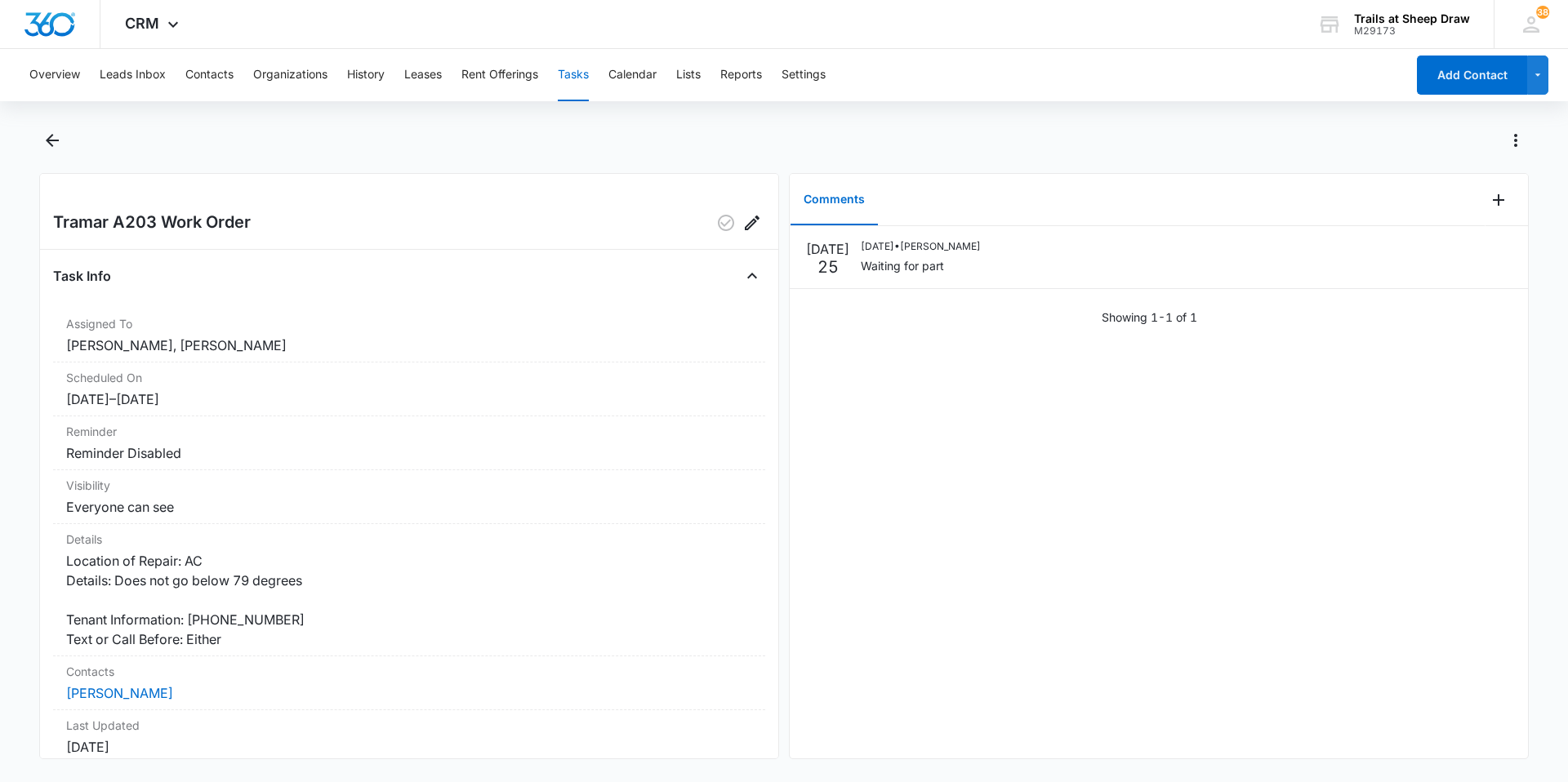
click at [603, 81] on div "Overview Leads Inbox Contacts Organizations History Leases Rent Offerings Tasks…" at bounding box center [713, 74] width 1386 height 53
click at [575, 81] on button "Tasks" at bounding box center [573, 74] width 31 height 53
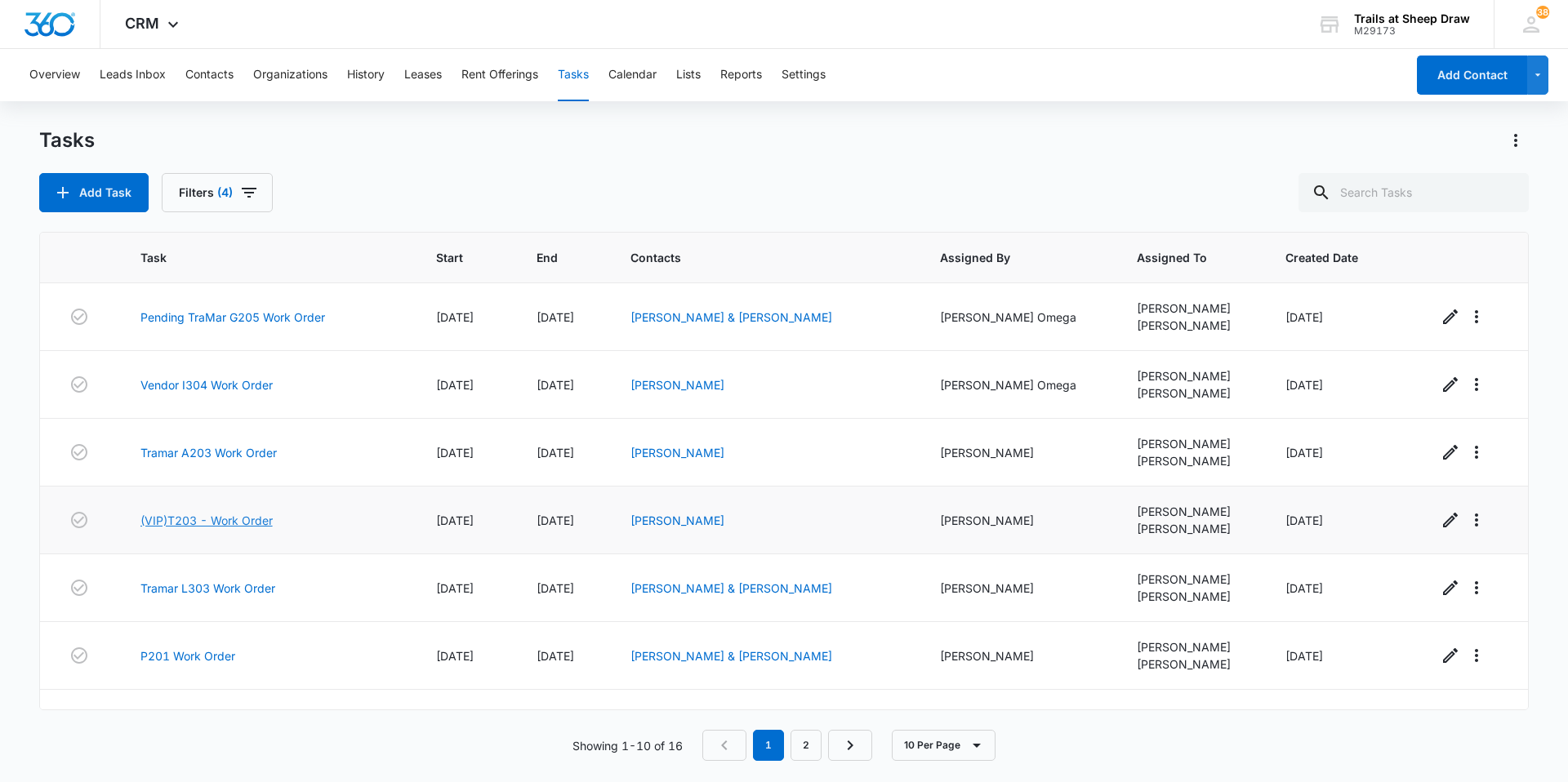
click at [197, 521] on link "(VIP)T203 - Work Order" at bounding box center [206, 520] width 132 height 17
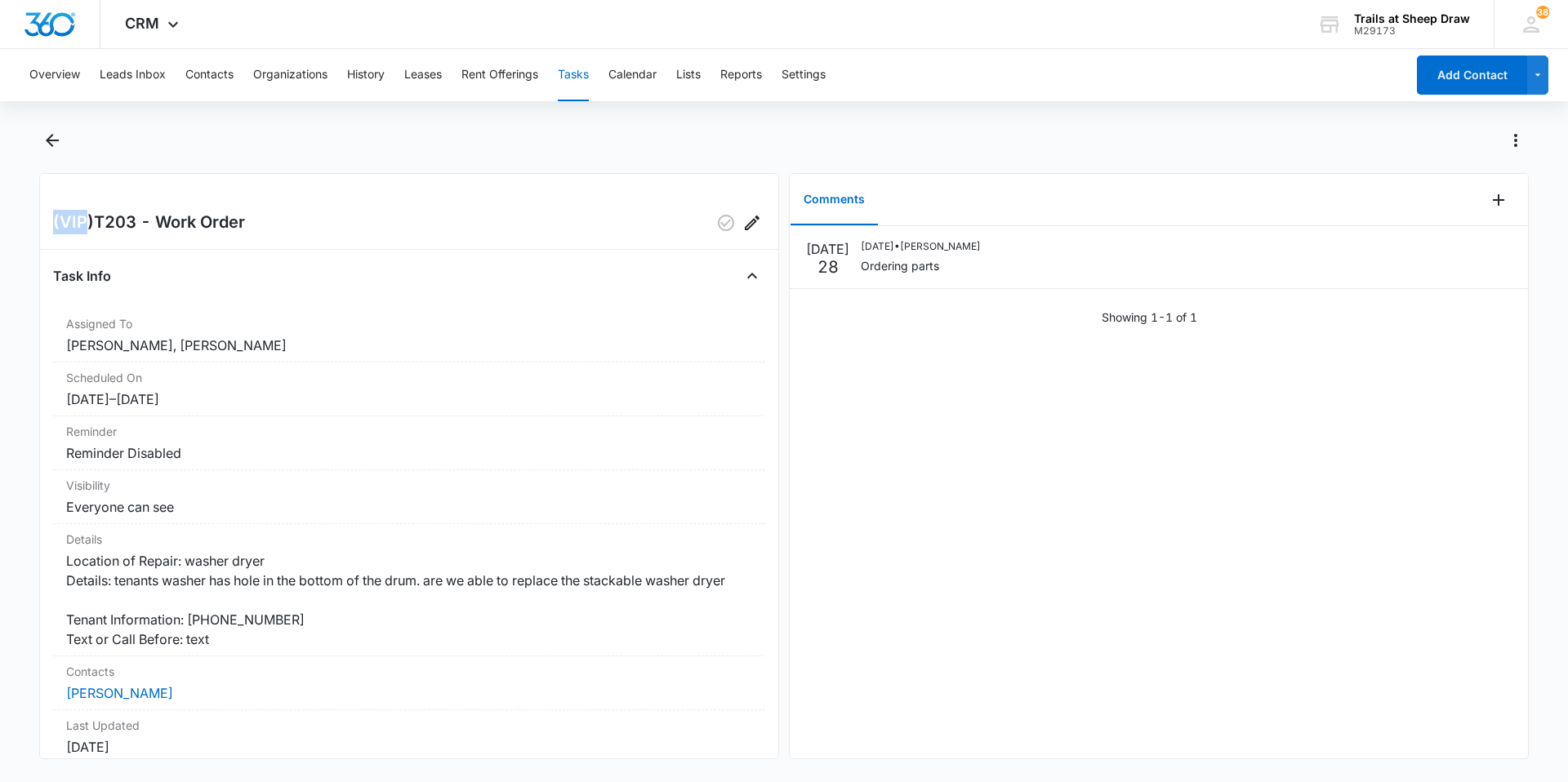
drag, startPoint x: 83, startPoint y: 227, endPoint x: 42, endPoint y: 223, distance: 41.2
click at [42, 223] on div "(VIP)T203 - Work Order Task Info Assigned To Ethan Esparza-Escobar, Edgar Jimen…" at bounding box center [409, 467] width 740 height 587
click at [1170, 615] on div "JUL 28 07/28/2025 • Edgar Jimenez Ordering parts Showing 1-1 of 1" at bounding box center [1159, 492] width 738 height 532
click at [1493, 202] on icon "Add Comment" at bounding box center [1499, 200] width 20 height 20
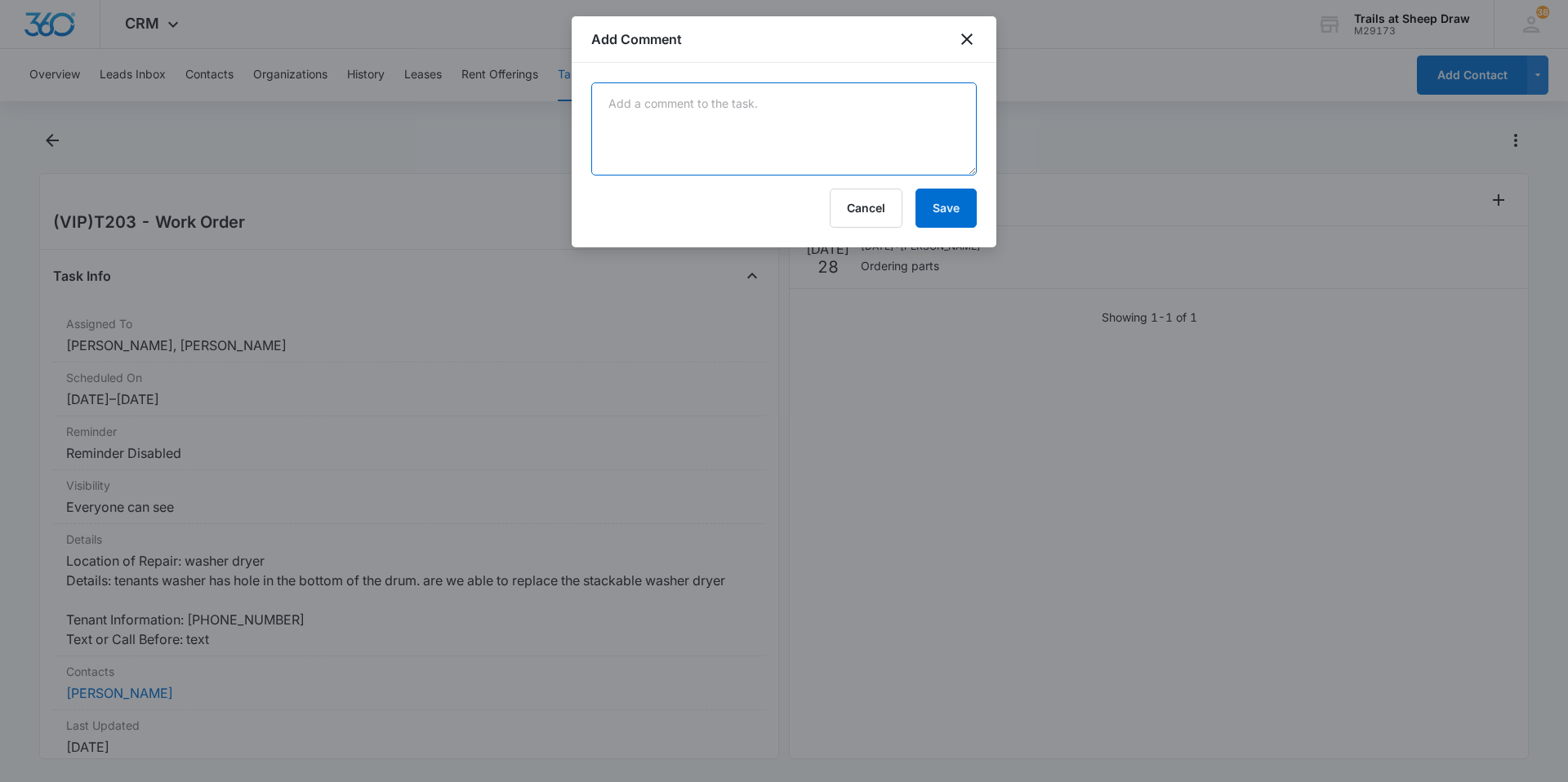
click at [797, 109] on textarea at bounding box center [784, 129] width 386 height 93
type textarea "Pending part - getting update from Jimmy"
click at [953, 214] on button "Save" at bounding box center [947, 208] width 61 height 40
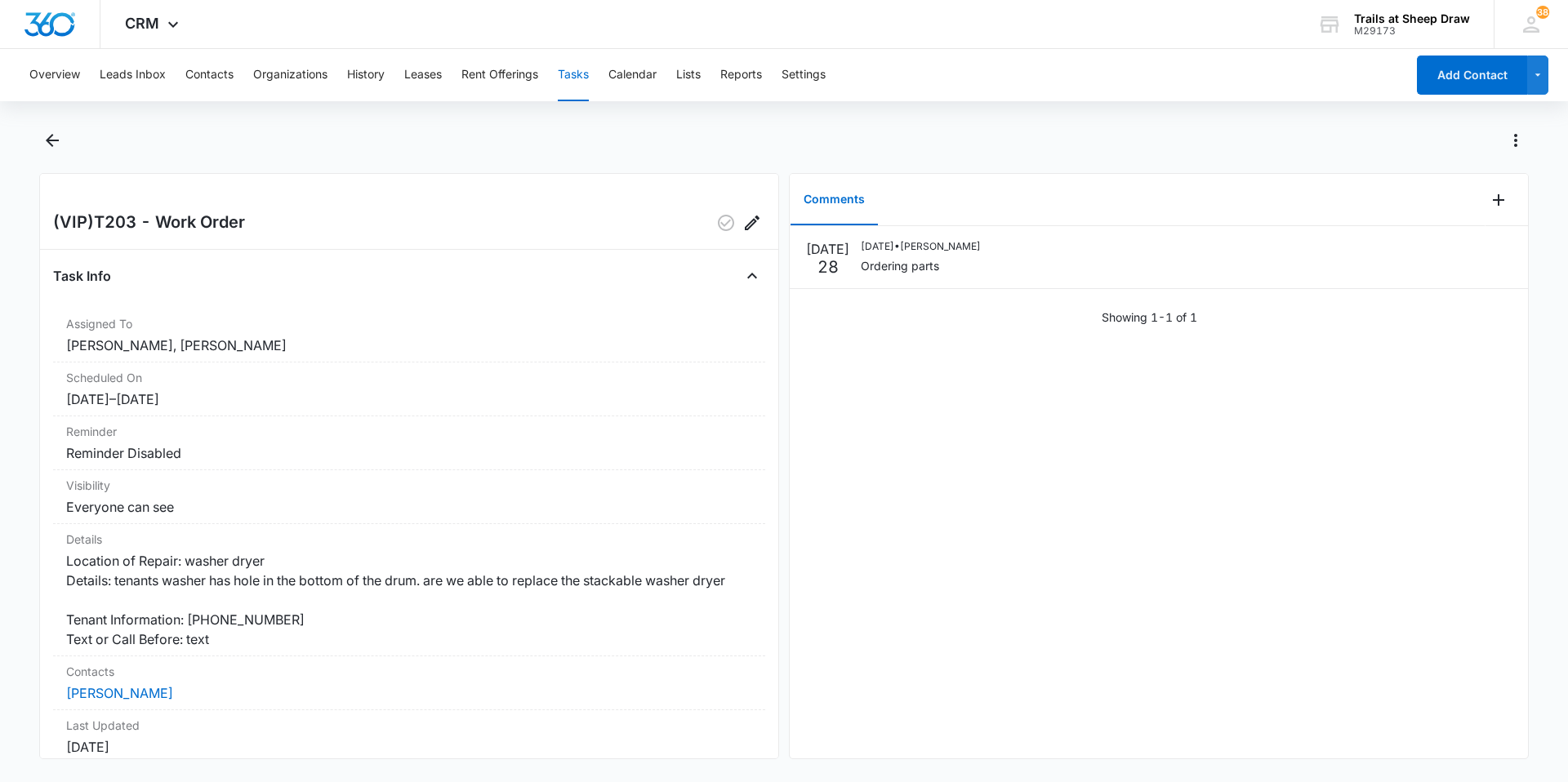
click at [574, 76] on button "Tasks" at bounding box center [573, 74] width 31 height 53
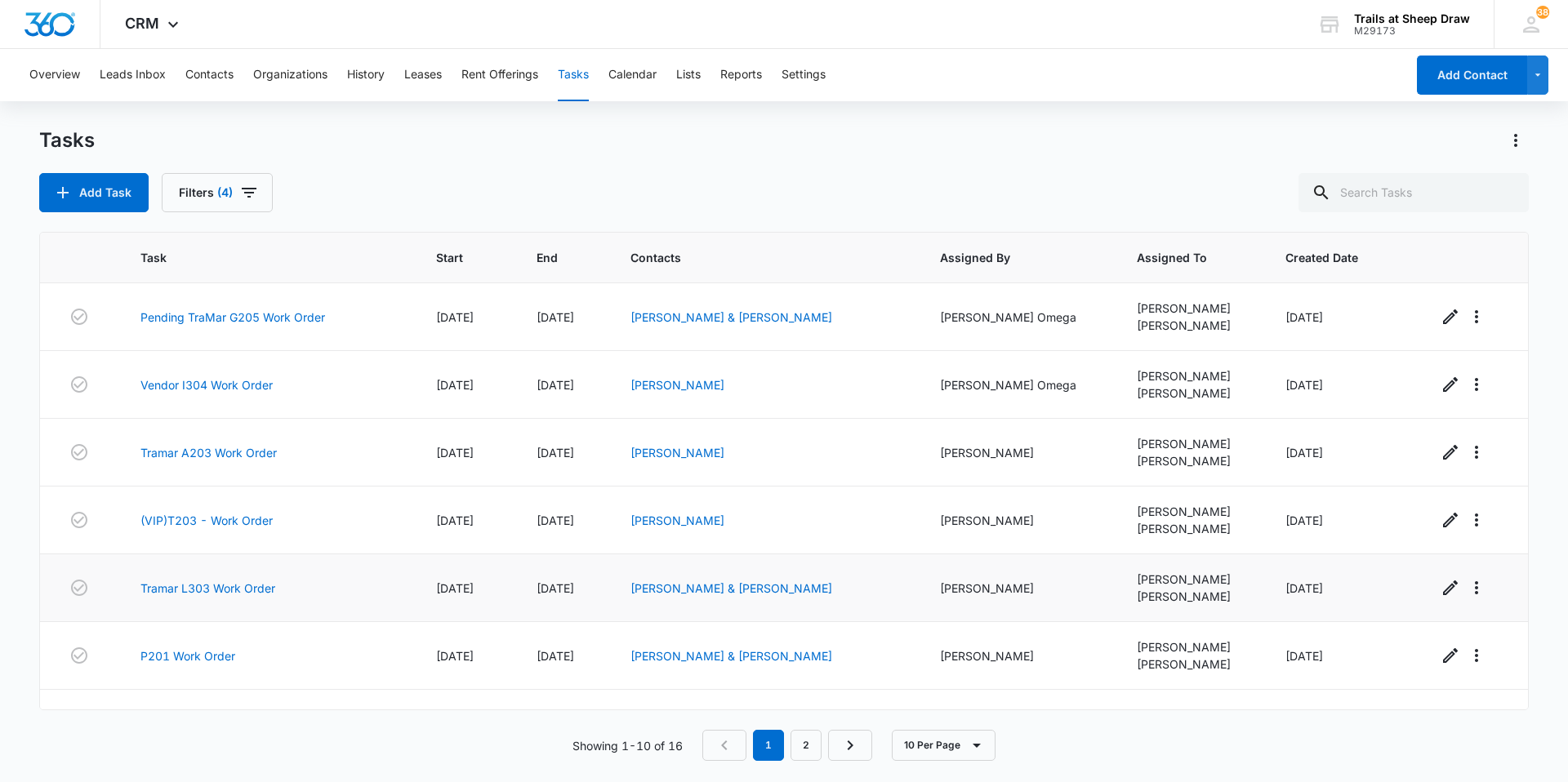
scroll to position [245, 0]
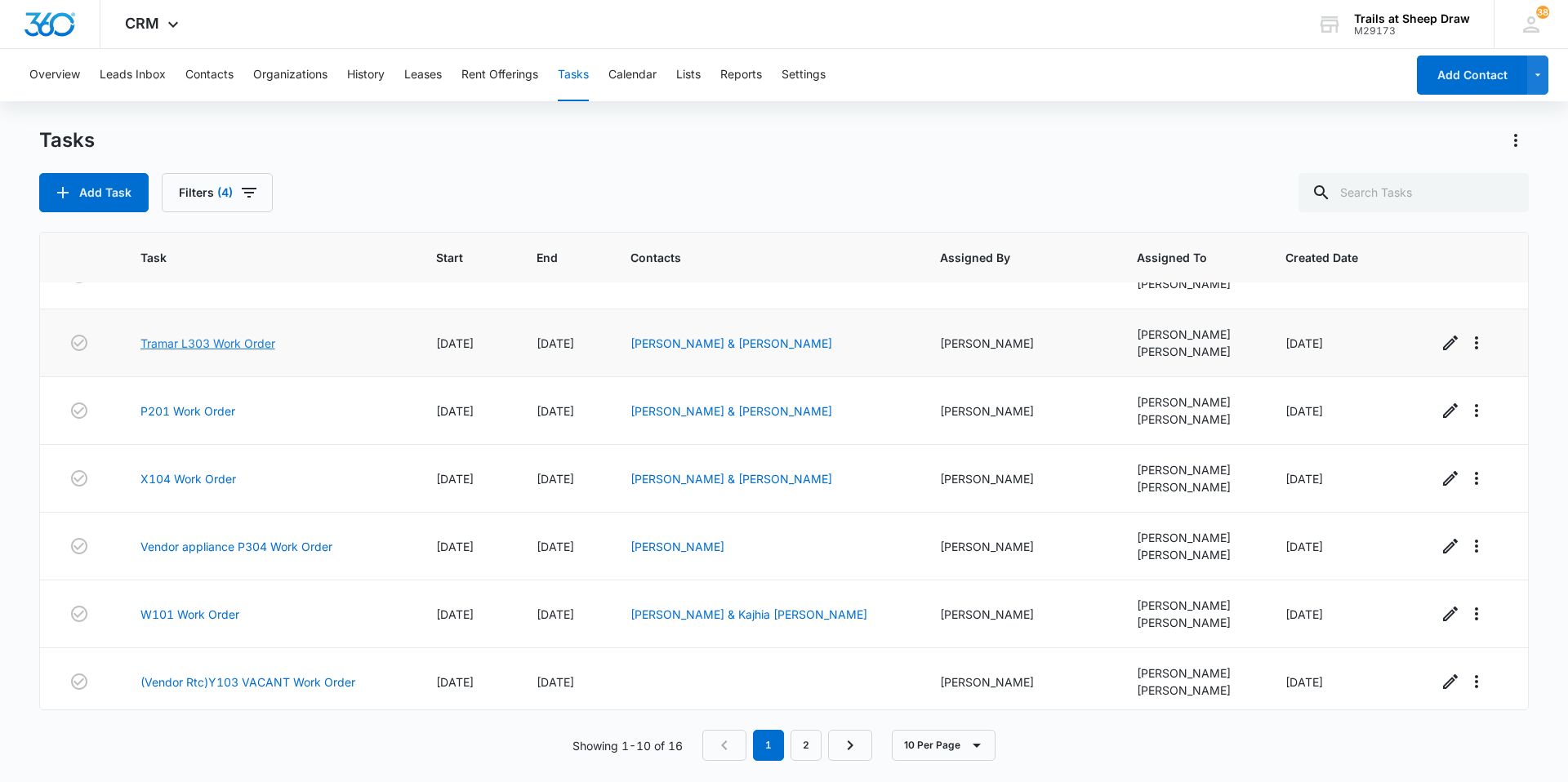
click at [214, 341] on link "Tramar L303 Work Order" at bounding box center [208, 343] width 135 height 17
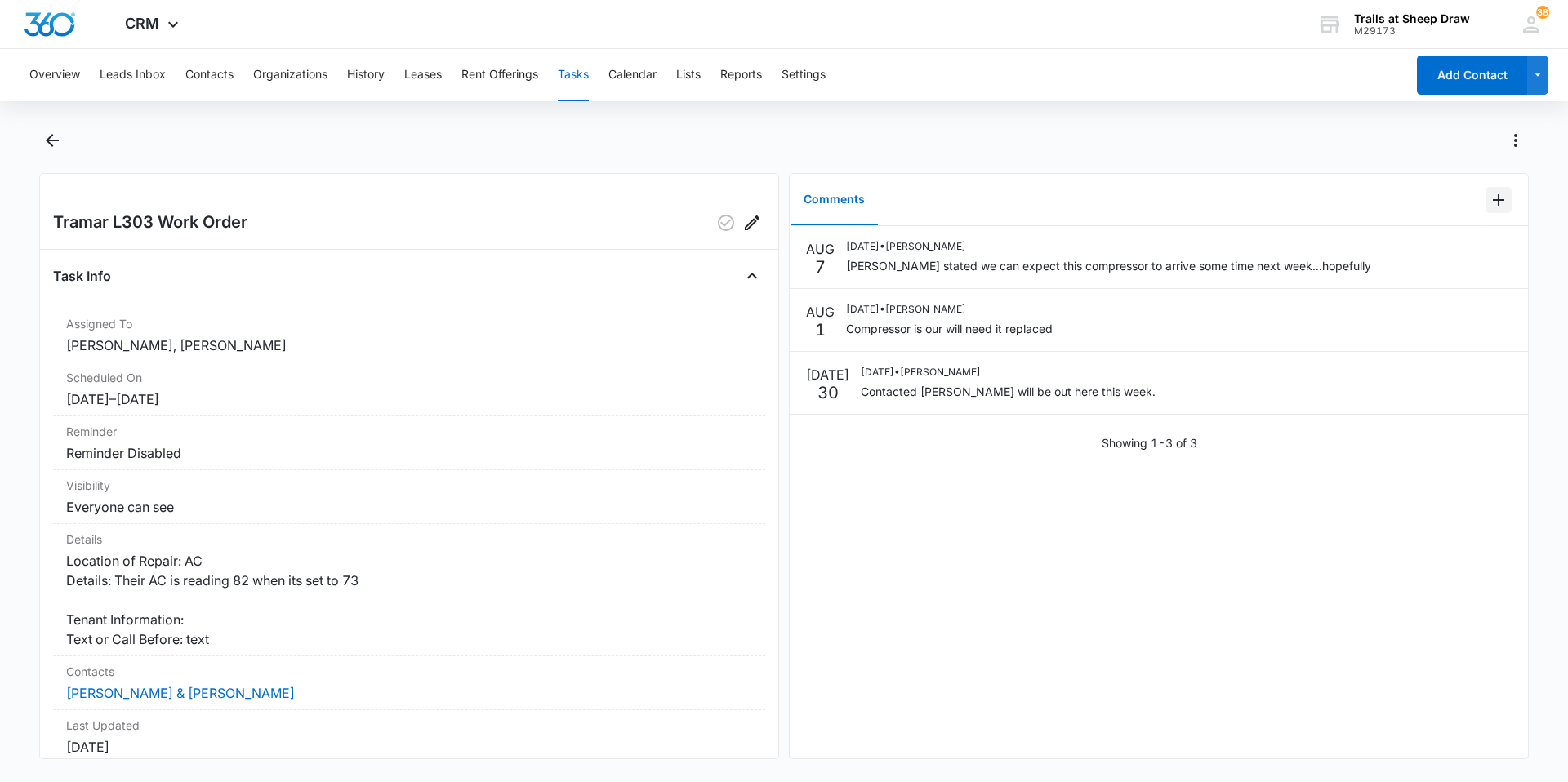
click at [1494, 200] on icon "Add Comment" at bounding box center [1499, 200] width 20 height 20
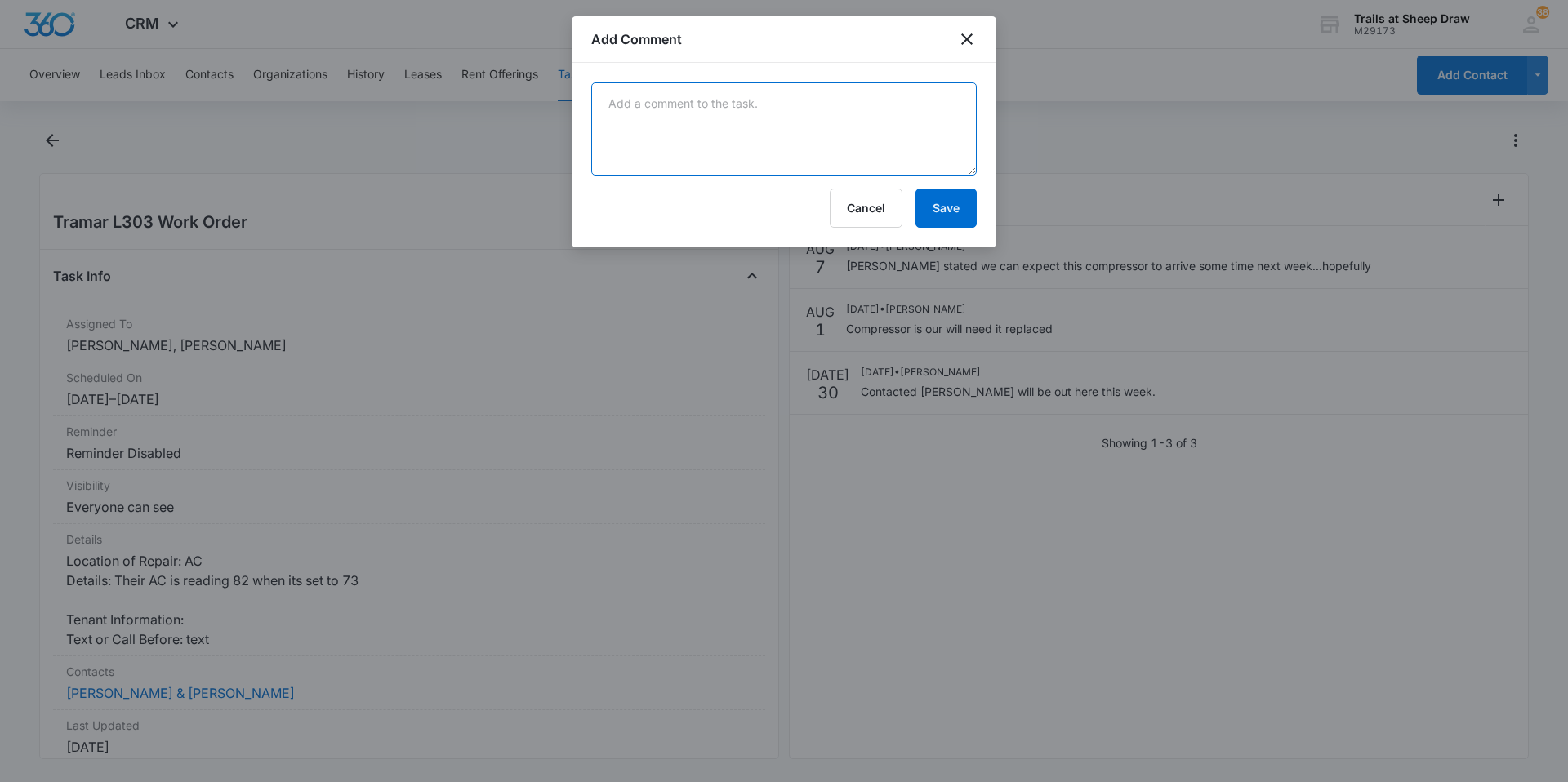
click at [628, 92] on textarea at bounding box center [784, 129] width 386 height 93
type textarea "TraMar scheduled to repair 8/19"
click at [960, 206] on button "Save" at bounding box center [947, 208] width 61 height 40
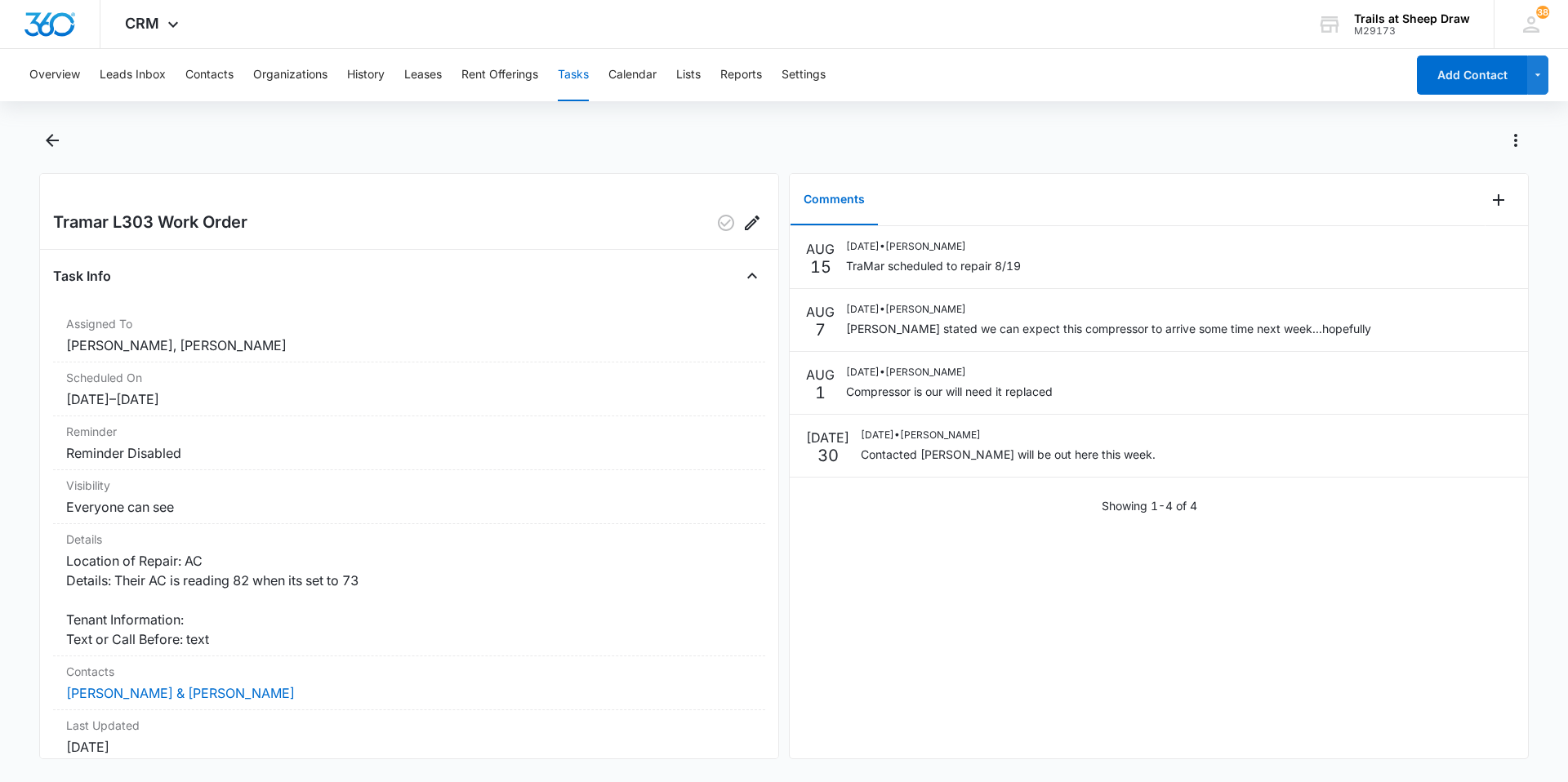
click at [589, 76] on button "Tasks" at bounding box center [573, 74] width 31 height 53
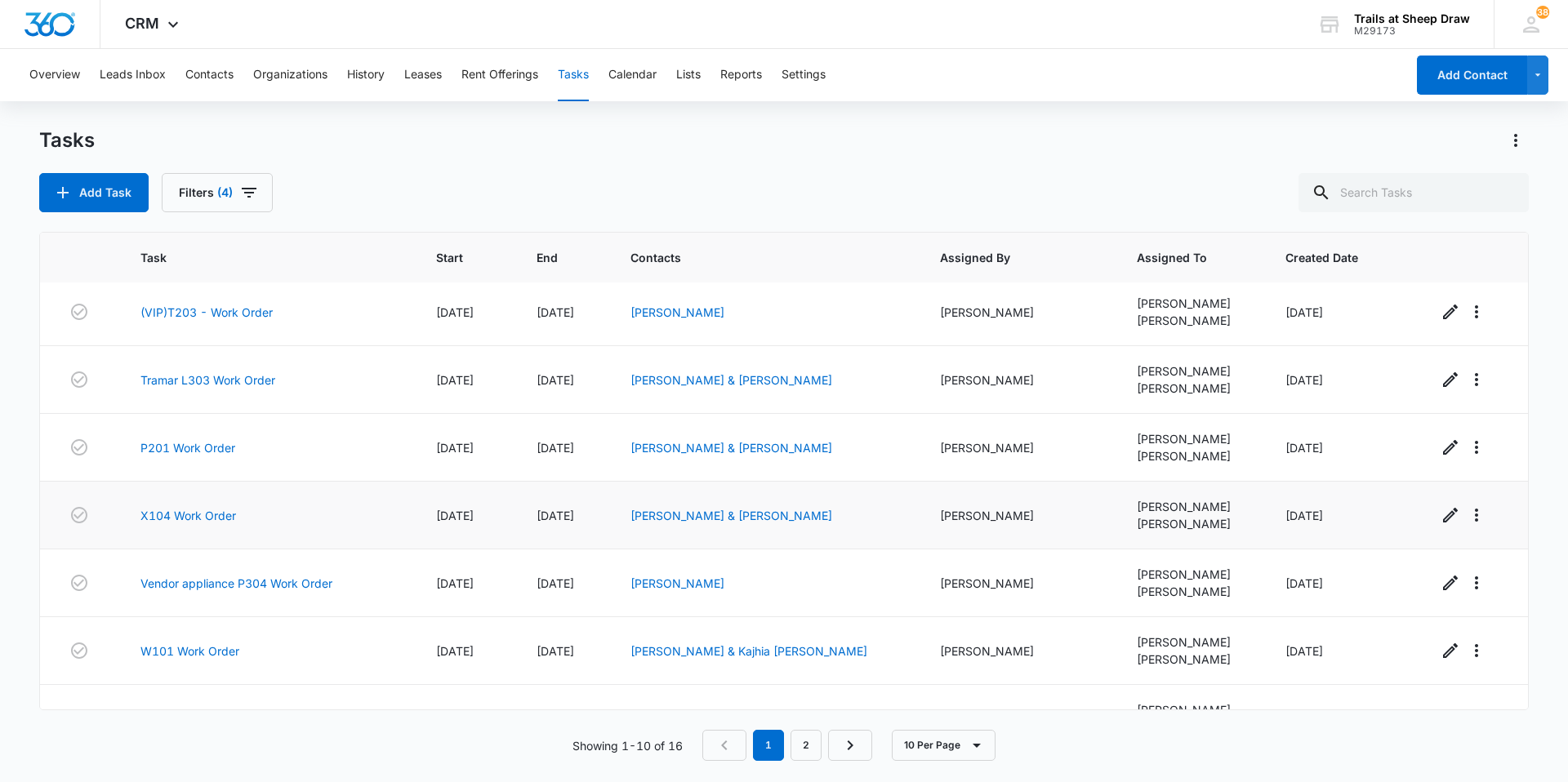
scroll to position [245, 0]
